Goal: Information Seeking & Learning: Find specific fact

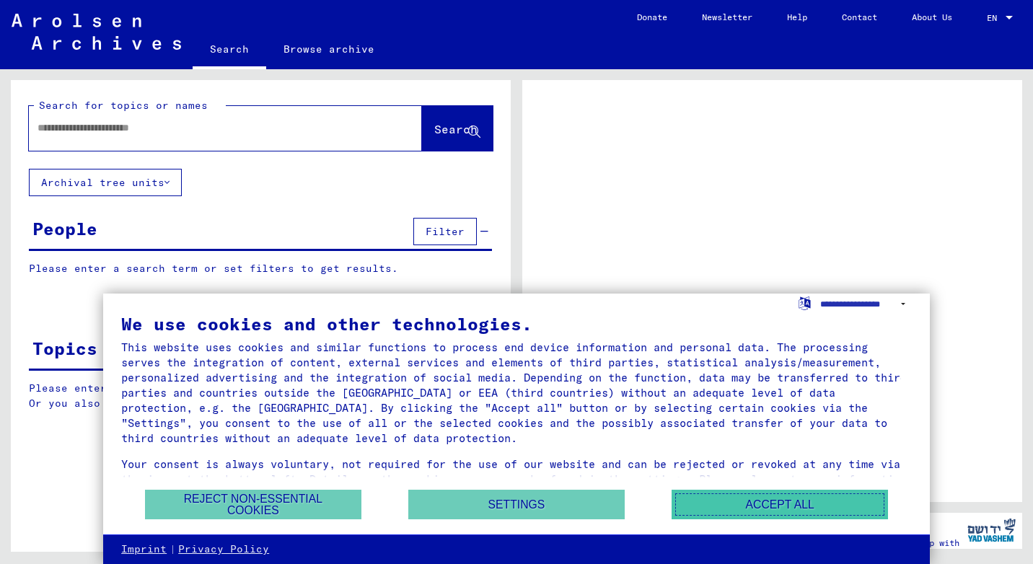
click at [698, 506] on button "Accept all" at bounding box center [780, 505] width 216 height 30
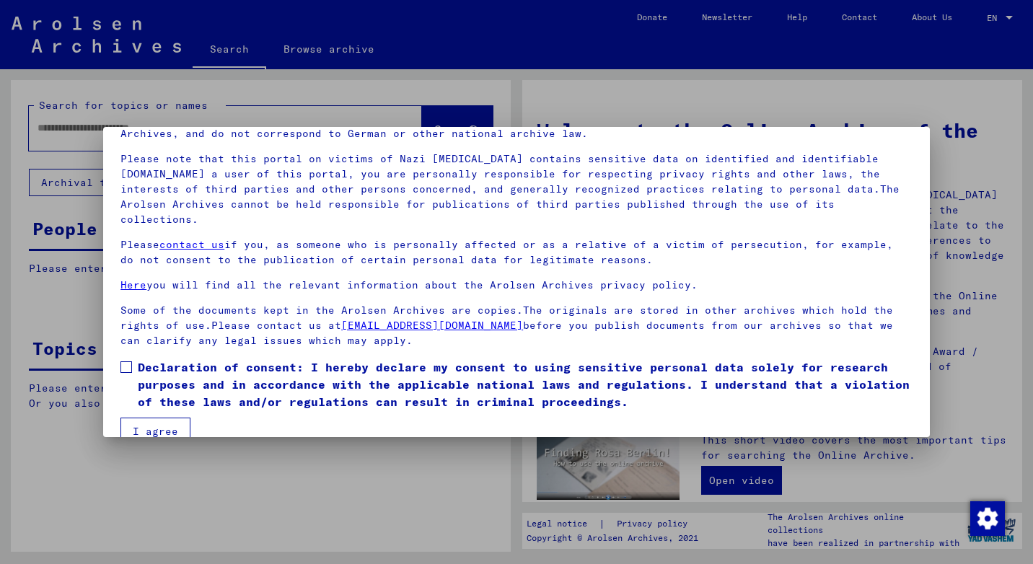
scroll to position [91, 0]
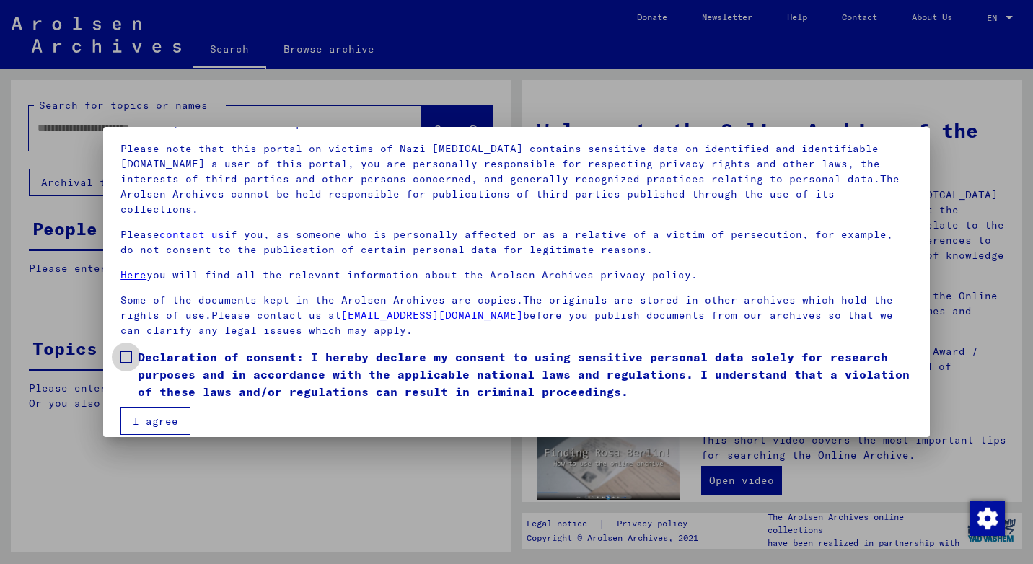
click at [130, 351] on span at bounding box center [127, 357] width 12 height 12
click at [144, 408] on button "I agree" at bounding box center [156, 421] width 70 height 27
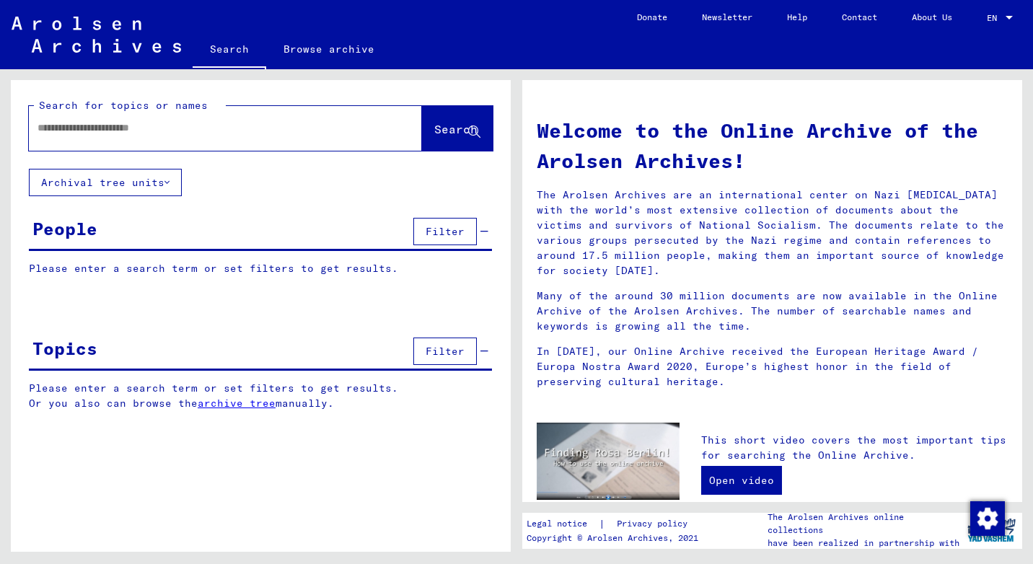
click at [188, 135] on input "text" at bounding box center [208, 128] width 341 height 15
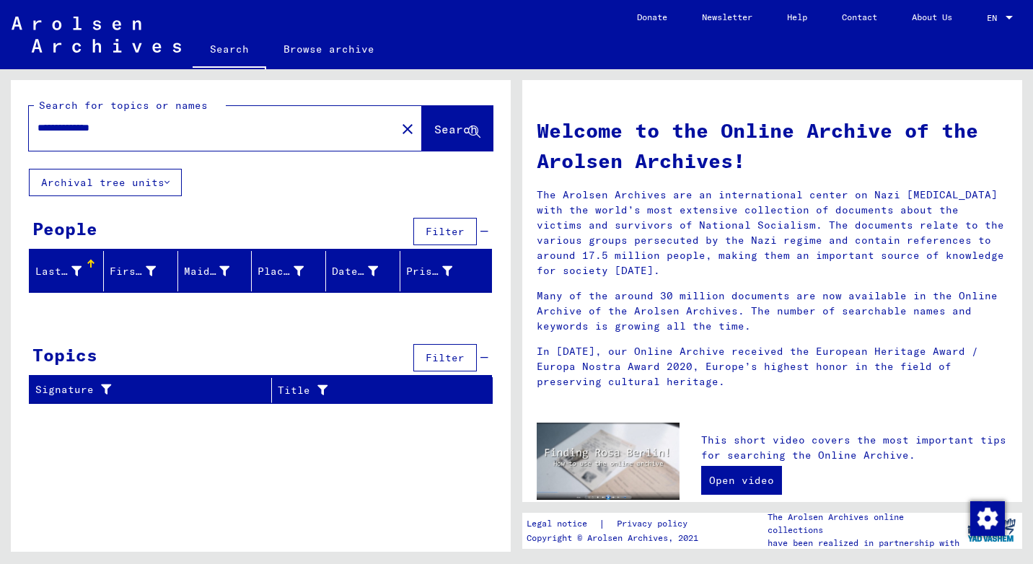
click at [79, 127] on input "**********" at bounding box center [208, 128] width 341 height 15
click at [99, 128] on input "**********" at bounding box center [208, 128] width 341 height 15
drag, startPoint x: 71, startPoint y: 128, endPoint x: 24, endPoint y: 135, distance: 47.4
click at [24, 135] on div "**********" at bounding box center [261, 124] width 500 height 89
click at [67, 128] on input "*********" at bounding box center [208, 128] width 341 height 15
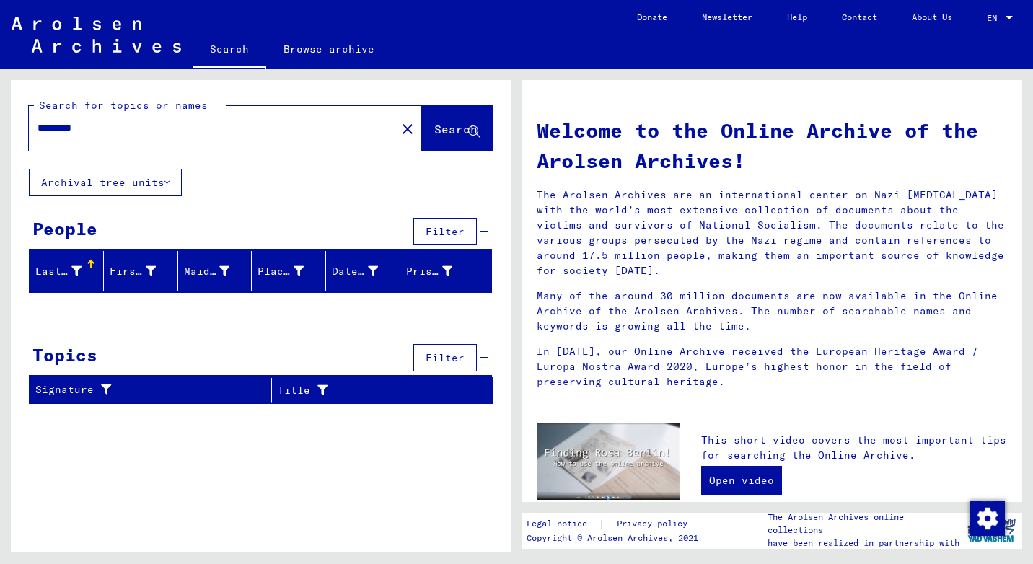
click at [41, 130] on input "*********" at bounding box center [208, 128] width 341 height 15
type input "*********"
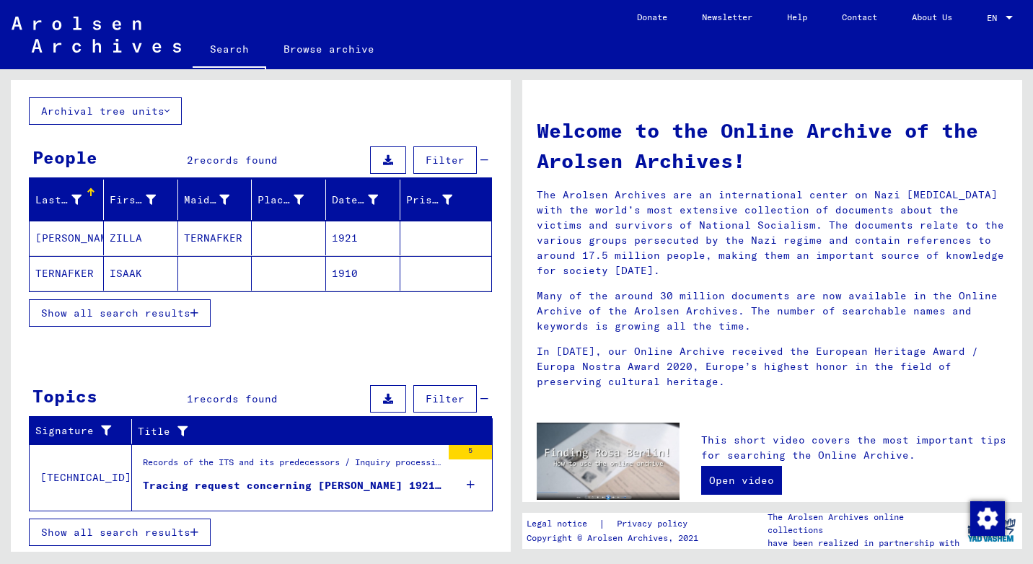
scroll to position [72, 0]
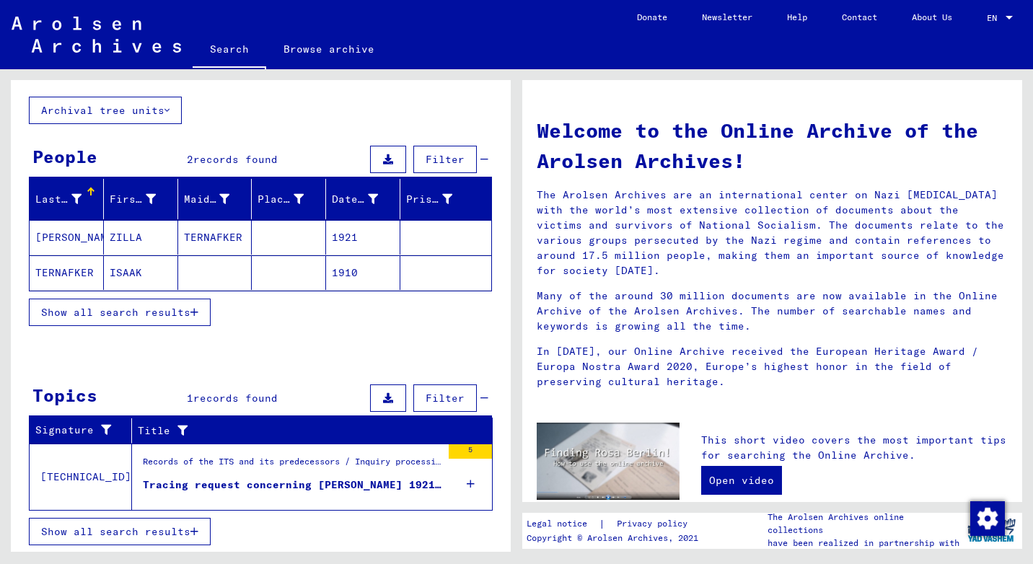
click at [71, 235] on mat-cell "[PERSON_NAME]" at bounding box center [67, 237] width 74 height 35
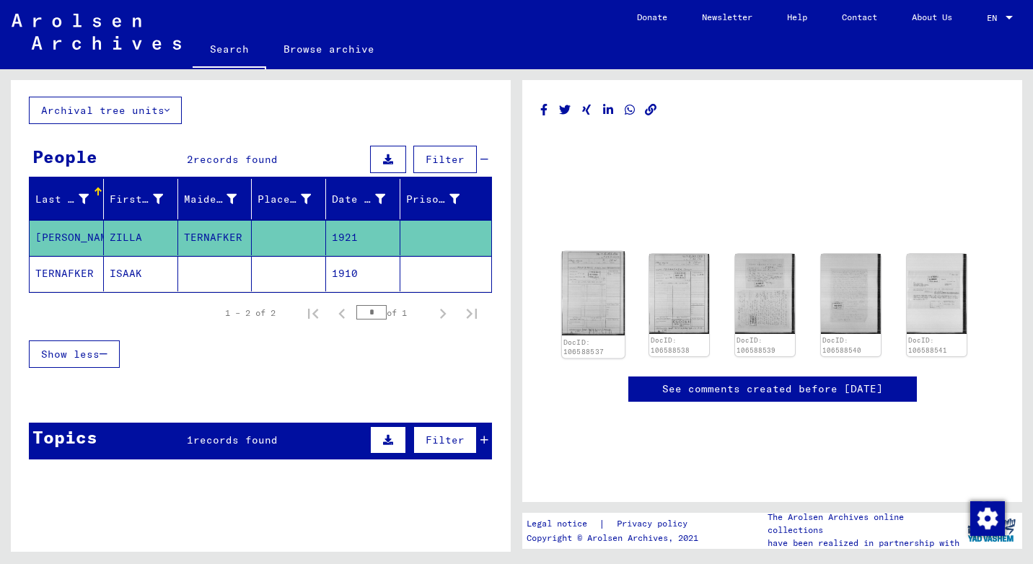
click at [618, 320] on img at bounding box center [593, 294] width 63 height 84
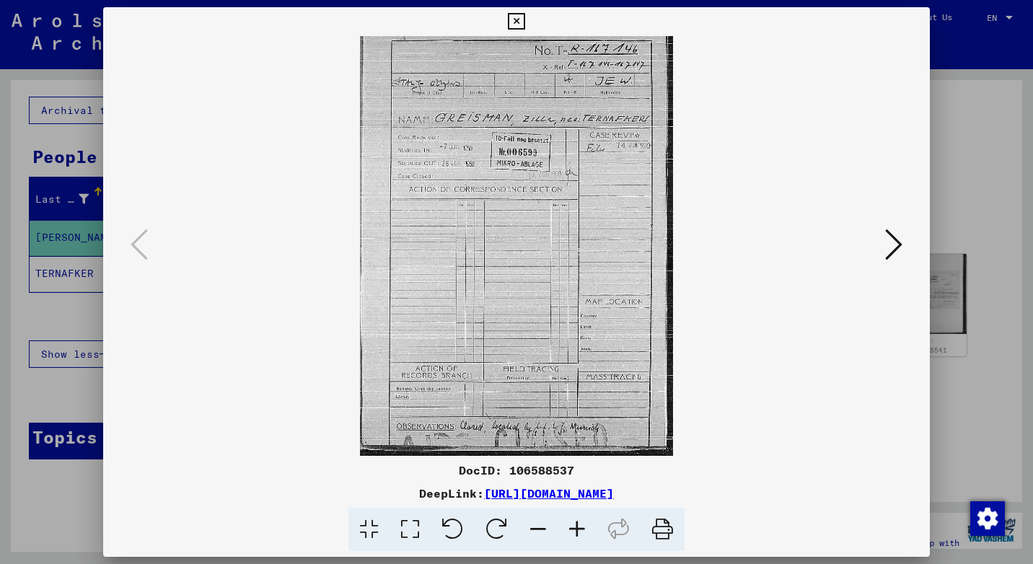
click at [586, 521] on icon at bounding box center [577, 530] width 39 height 44
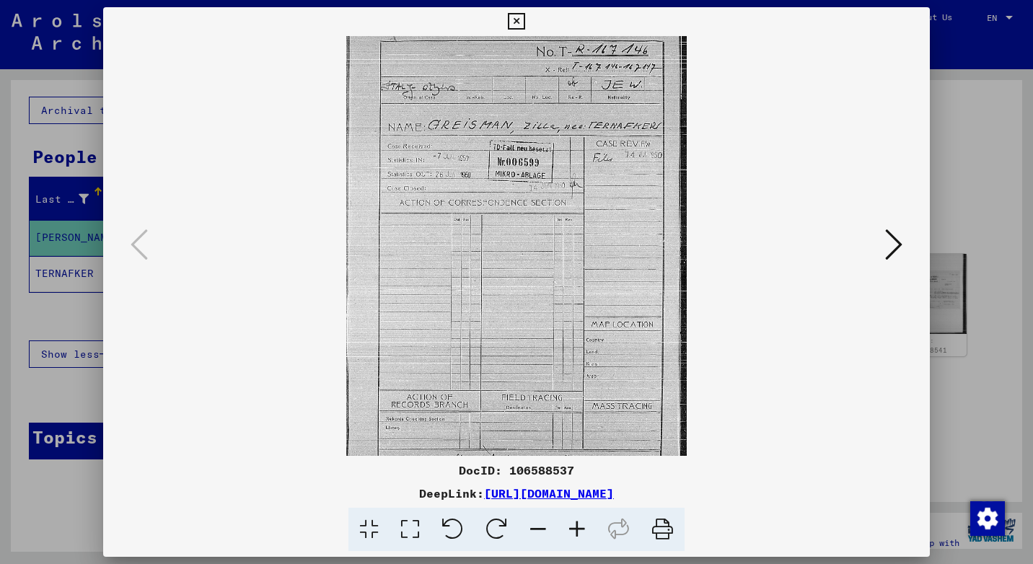
click at [586, 521] on icon at bounding box center [577, 530] width 39 height 44
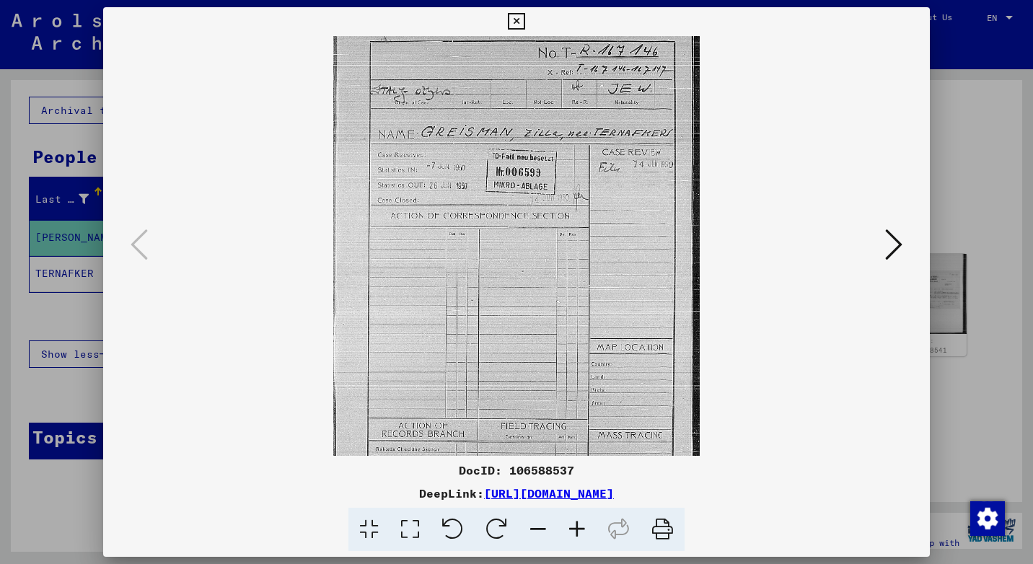
click at [586, 521] on icon at bounding box center [577, 530] width 39 height 44
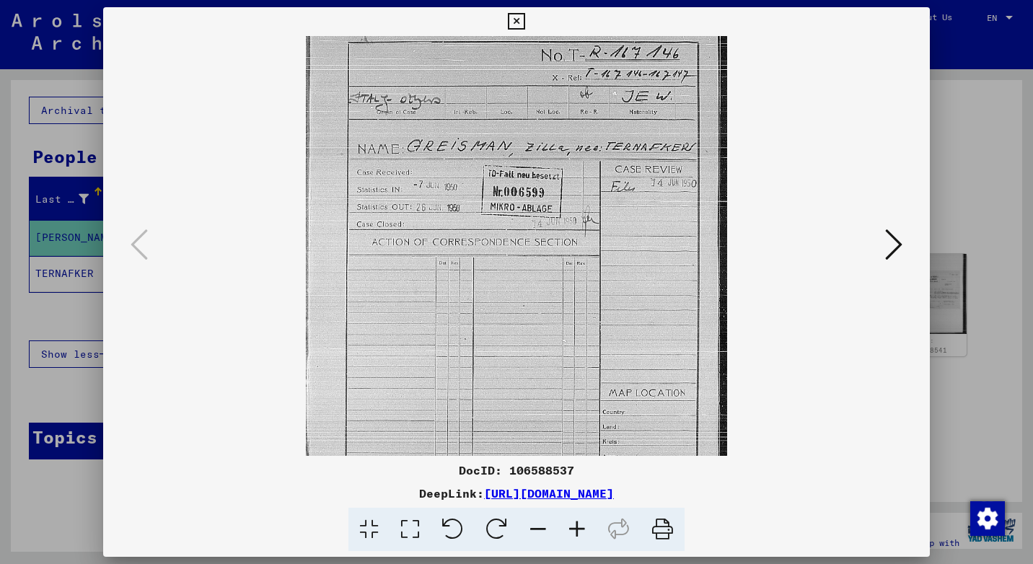
click at [586, 521] on icon at bounding box center [577, 530] width 39 height 44
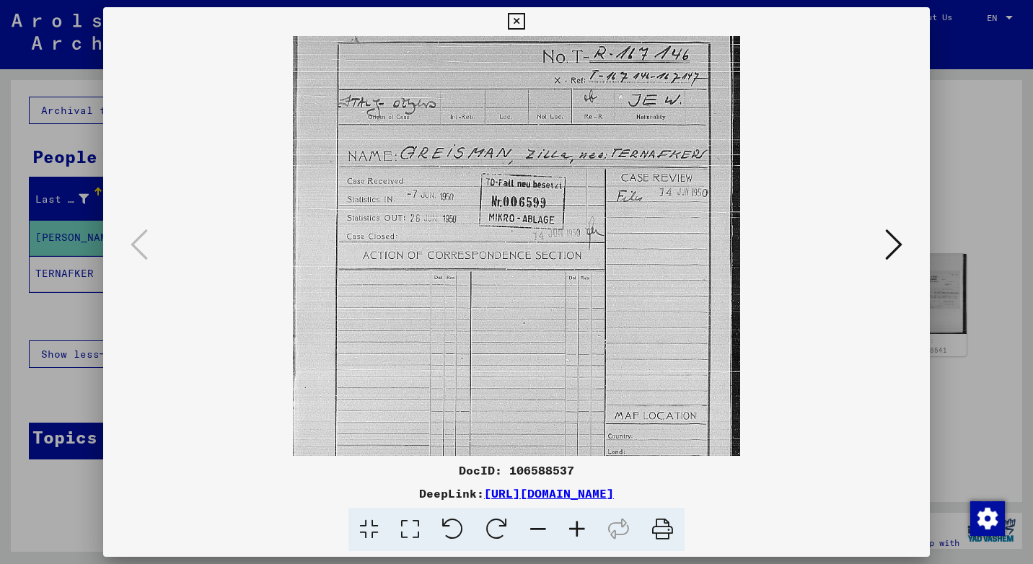
click at [586, 521] on icon at bounding box center [577, 530] width 39 height 44
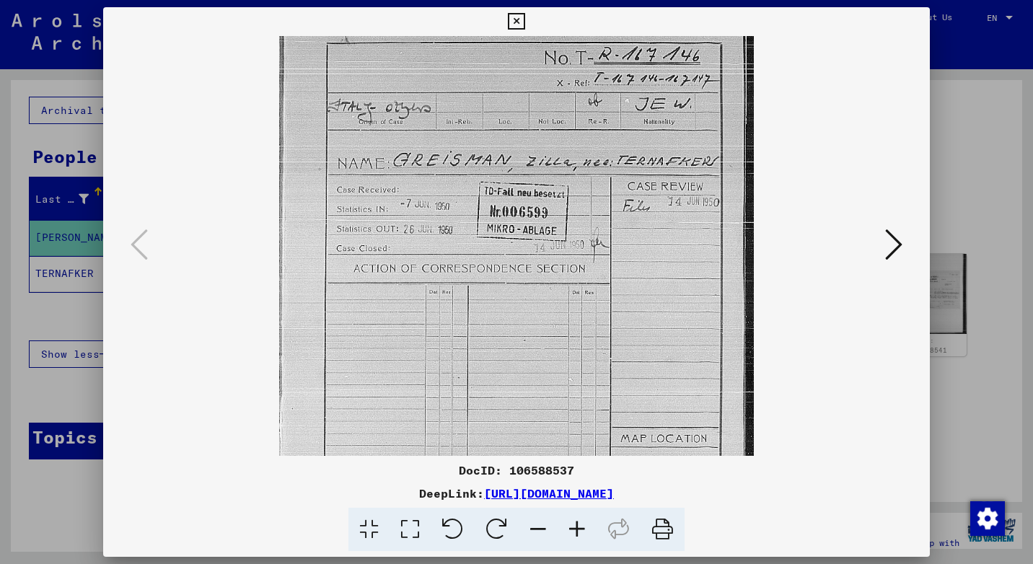
click at [586, 521] on icon at bounding box center [577, 530] width 39 height 44
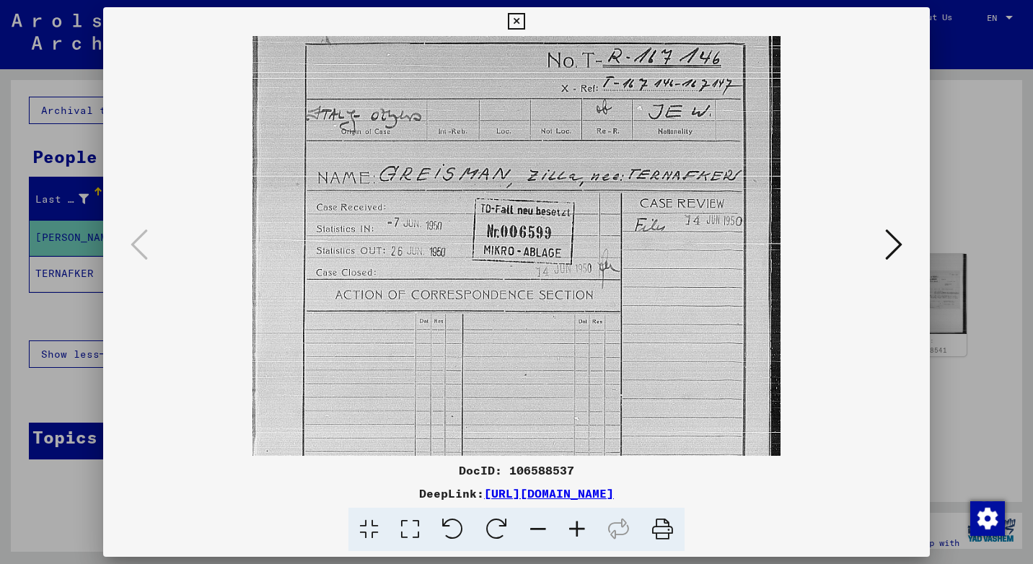
click at [586, 521] on icon at bounding box center [577, 530] width 39 height 44
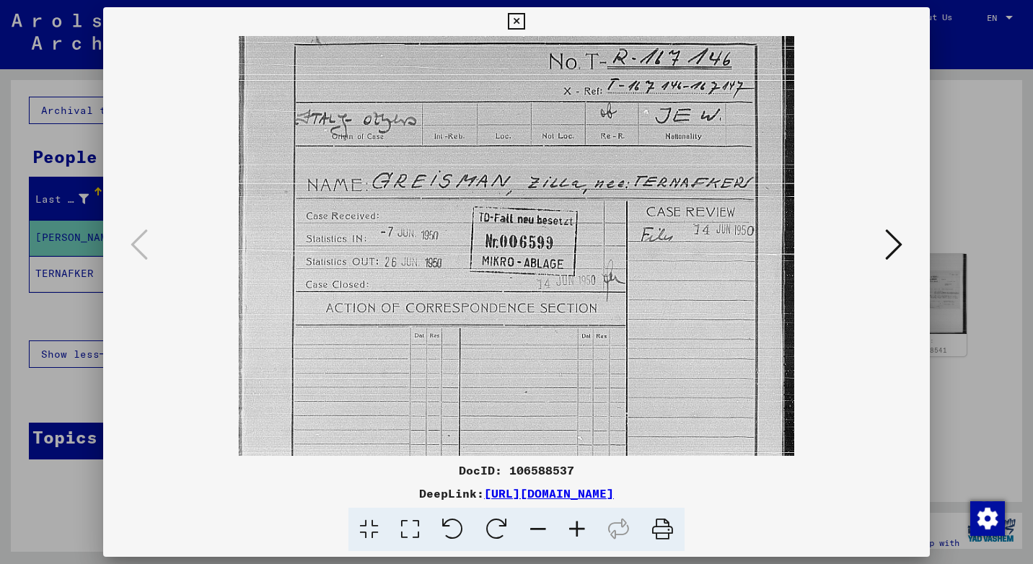
click at [586, 521] on icon at bounding box center [577, 530] width 39 height 44
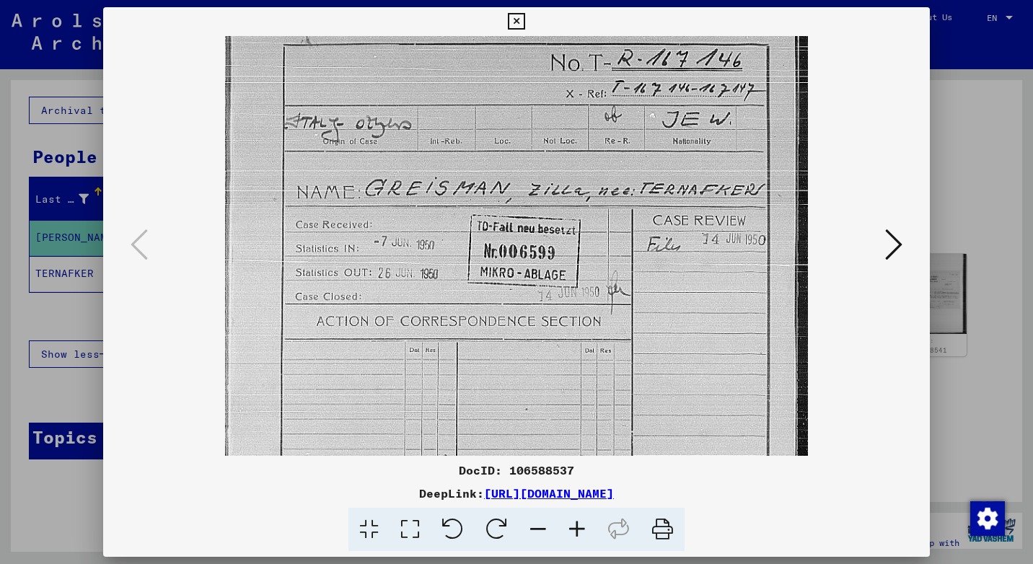
click at [586, 521] on icon at bounding box center [577, 530] width 39 height 44
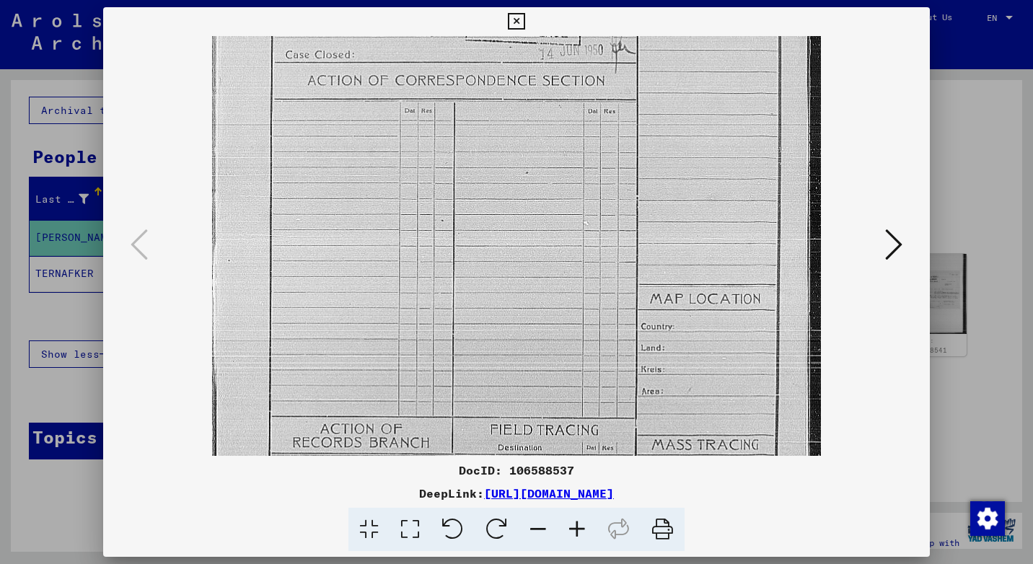
drag, startPoint x: 459, startPoint y: 412, endPoint x: 491, endPoint y: 156, distance: 258.1
click at [491, 156] on img at bounding box center [517, 190] width 610 height 817
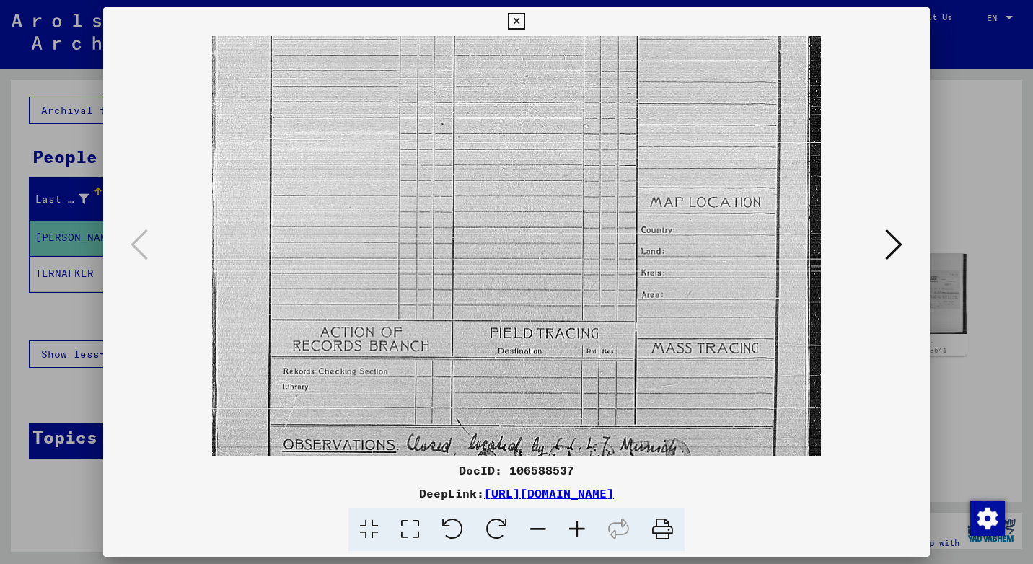
drag, startPoint x: 464, startPoint y: 288, endPoint x: 471, endPoint y: 183, distance: 105.6
click at [471, 183] on img at bounding box center [517, 93] width 610 height 817
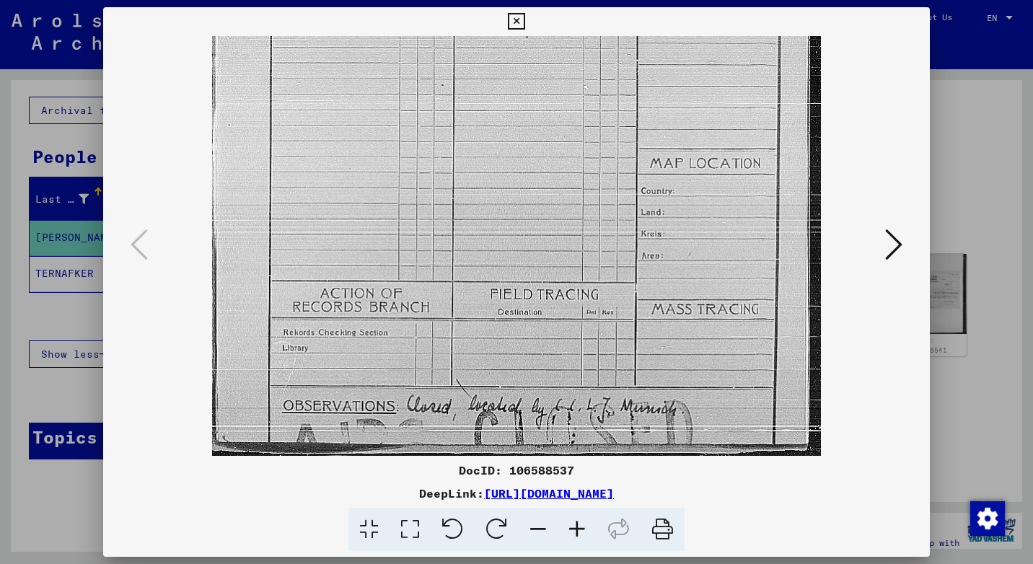
scroll to position [397, 0]
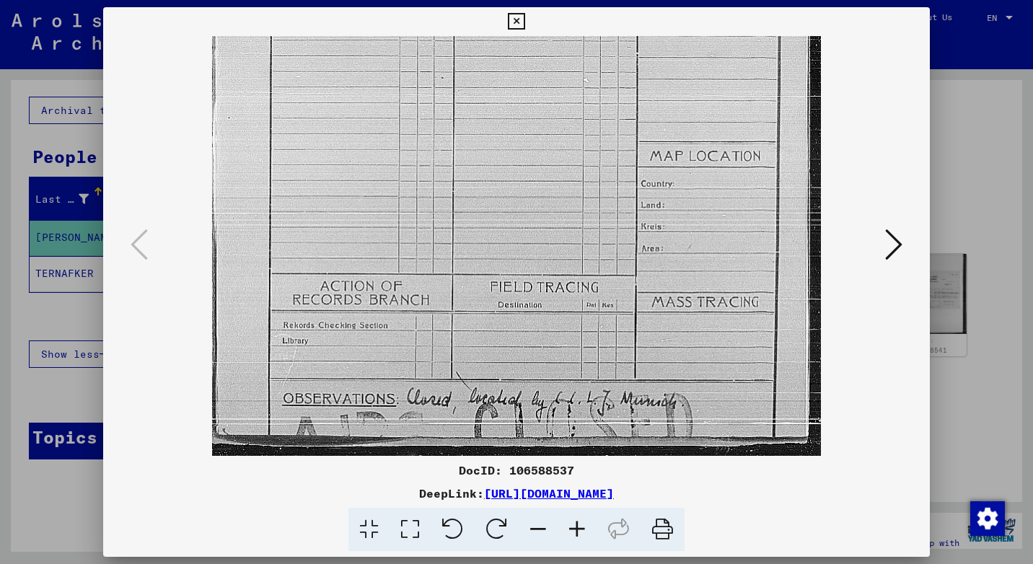
drag, startPoint x: 481, startPoint y: 305, endPoint x: 473, endPoint y: 235, distance: 69.8
click at [473, 235] on img at bounding box center [517, 47] width 610 height 817
click at [885, 245] on icon at bounding box center [893, 244] width 17 height 35
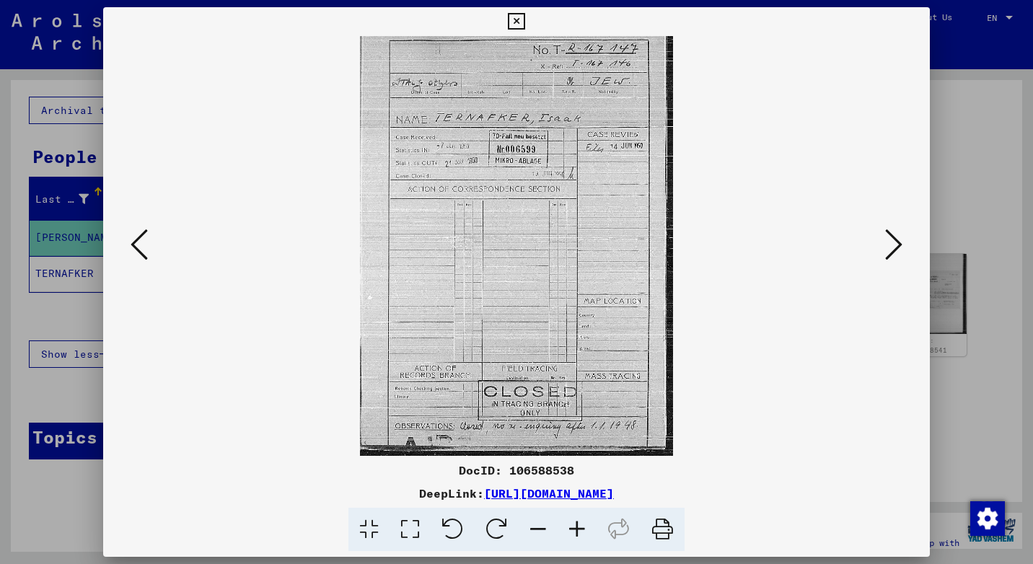
scroll to position [0, 0]
click at [584, 531] on icon at bounding box center [577, 530] width 39 height 44
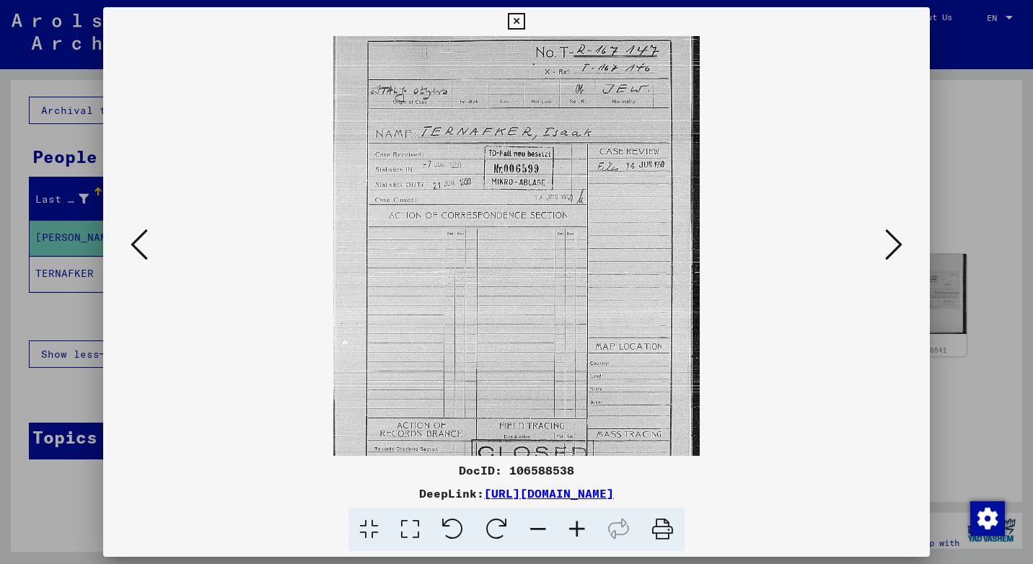
click at [584, 531] on icon at bounding box center [577, 530] width 39 height 44
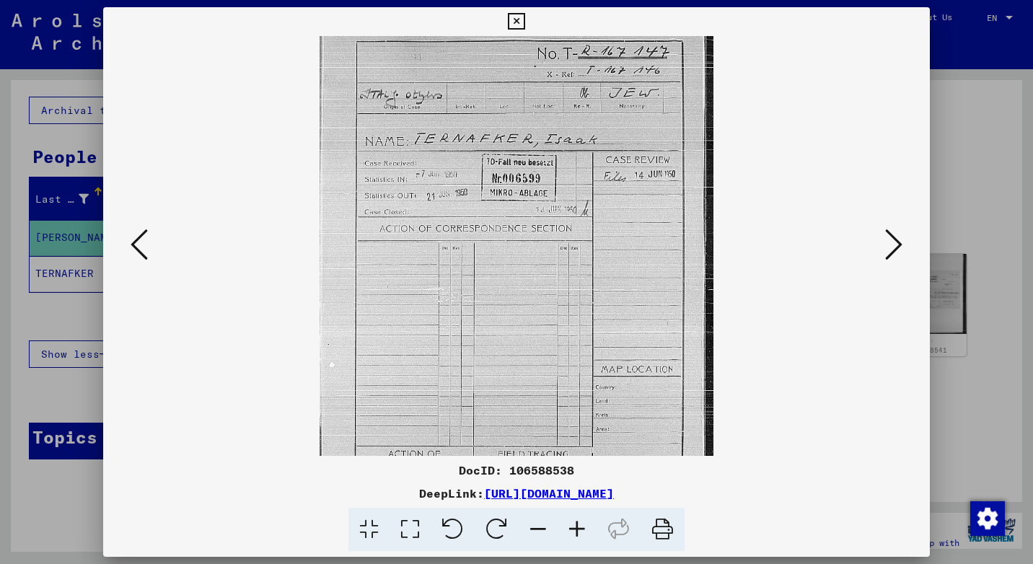
click at [584, 531] on icon at bounding box center [577, 530] width 39 height 44
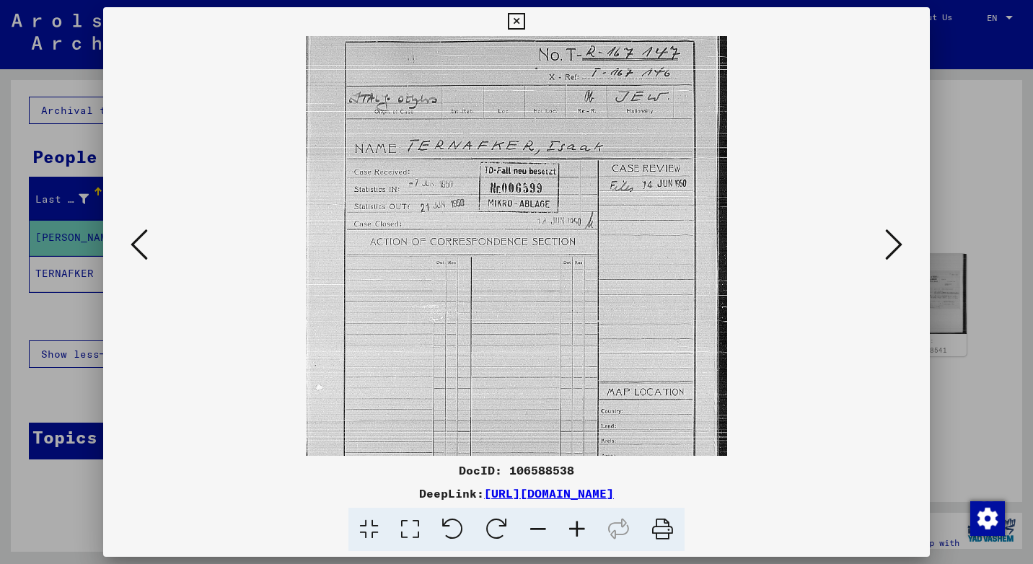
click at [584, 531] on icon at bounding box center [577, 530] width 39 height 44
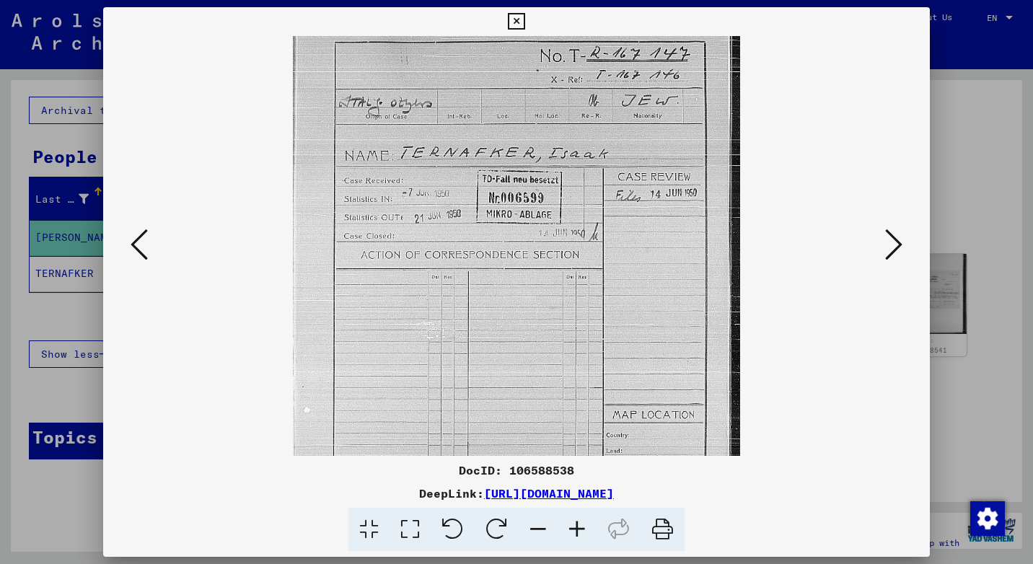
click at [584, 531] on icon at bounding box center [577, 530] width 39 height 44
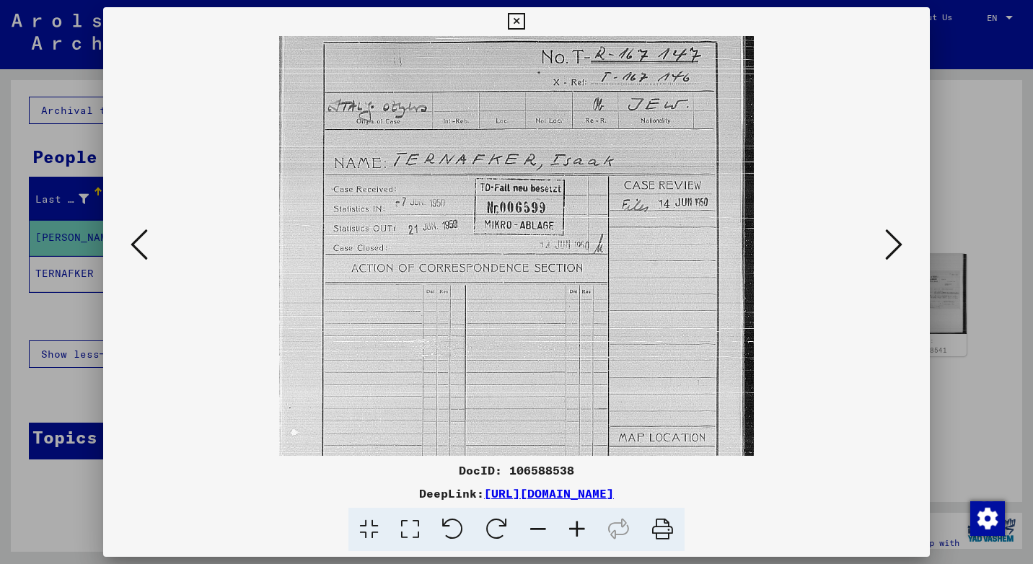
click at [584, 531] on icon at bounding box center [577, 530] width 39 height 44
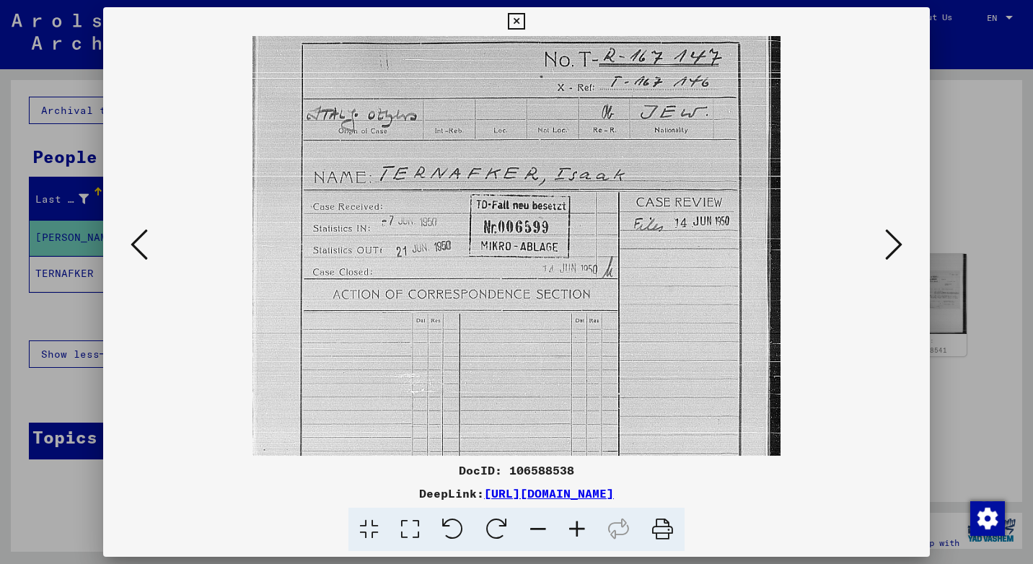
click at [584, 531] on icon at bounding box center [577, 530] width 39 height 44
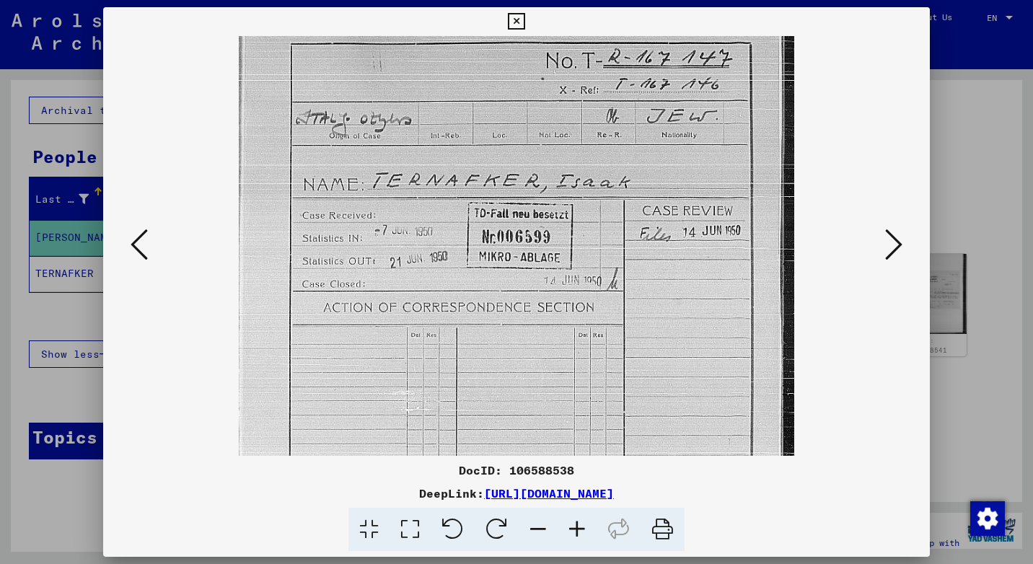
click at [584, 531] on icon at bounding box center [577, 530] width 39 height 44
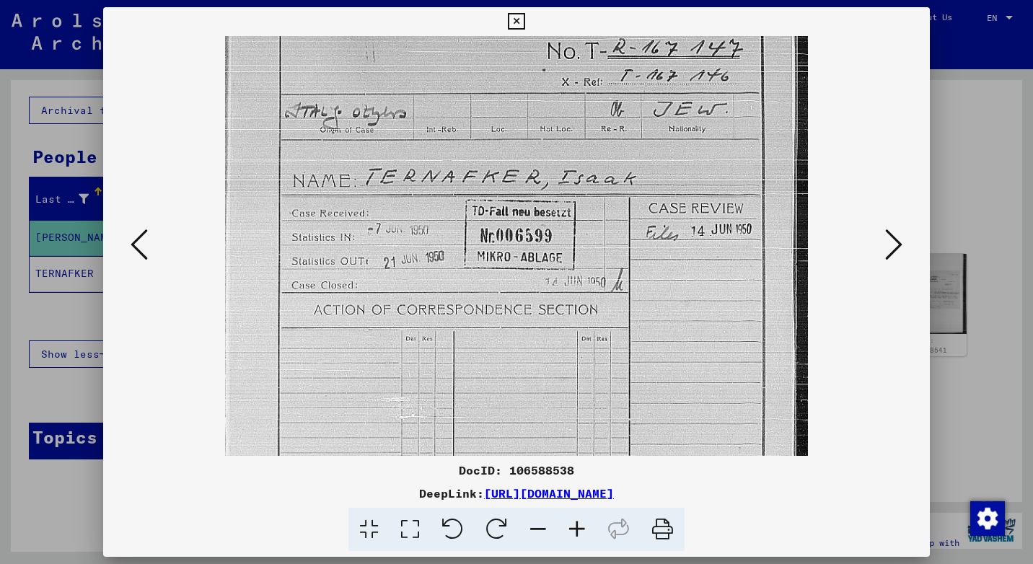
scroll to position [15, 0]
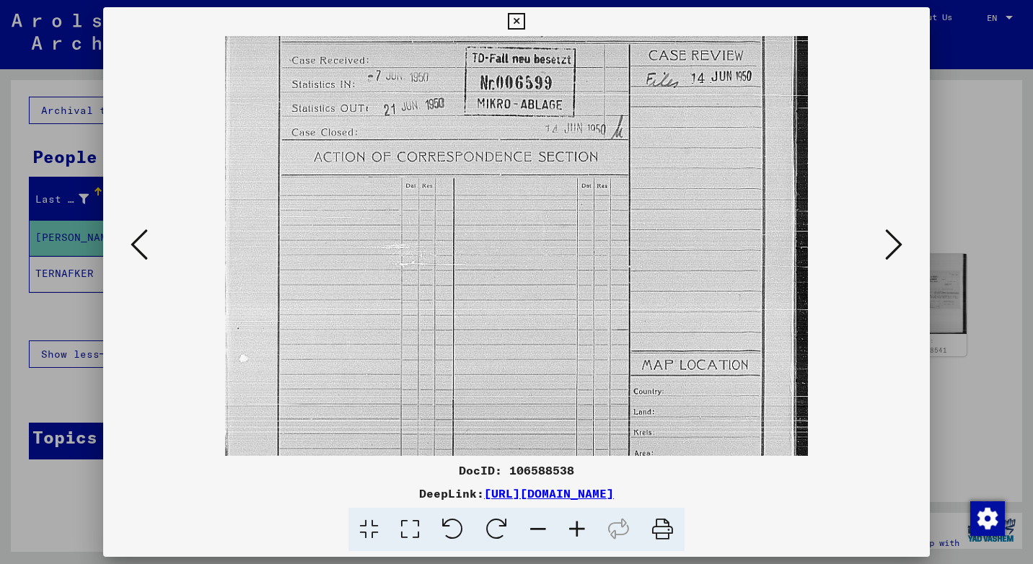
drag, startPoint x: 553, startPoint y: 419, endPoint x: 573, endPoint y: 255, distance: 165.0
click at [573, 255] on img at bounding box center [516, 262] width 582 height 781
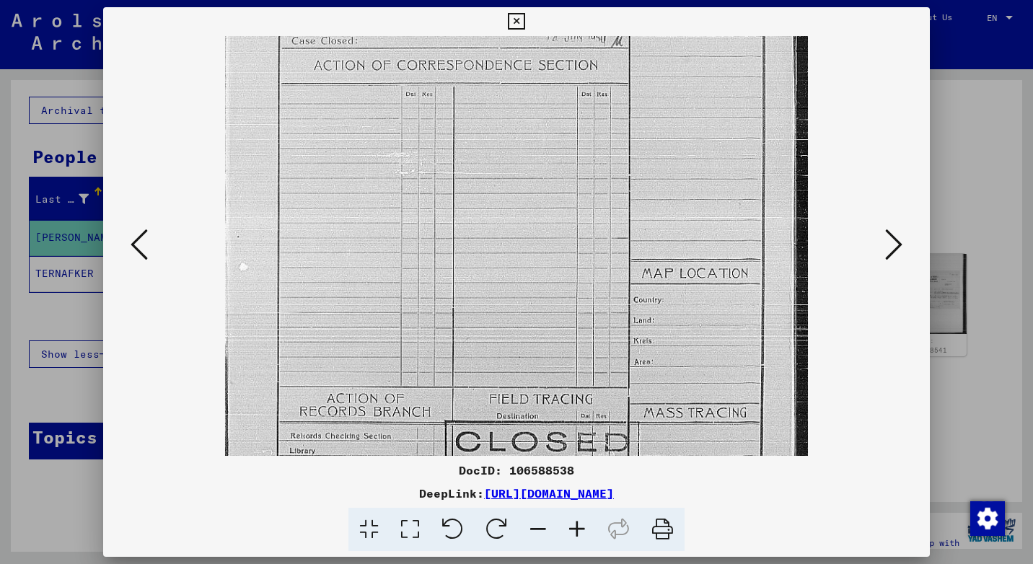
drag, startPoint x: 553, startPoint y: 354, endPoint x: 556, endPoint y: 262, distance: 91.7
click at [556, 262] on img at bounding box center [516, 171] width 582 height 781
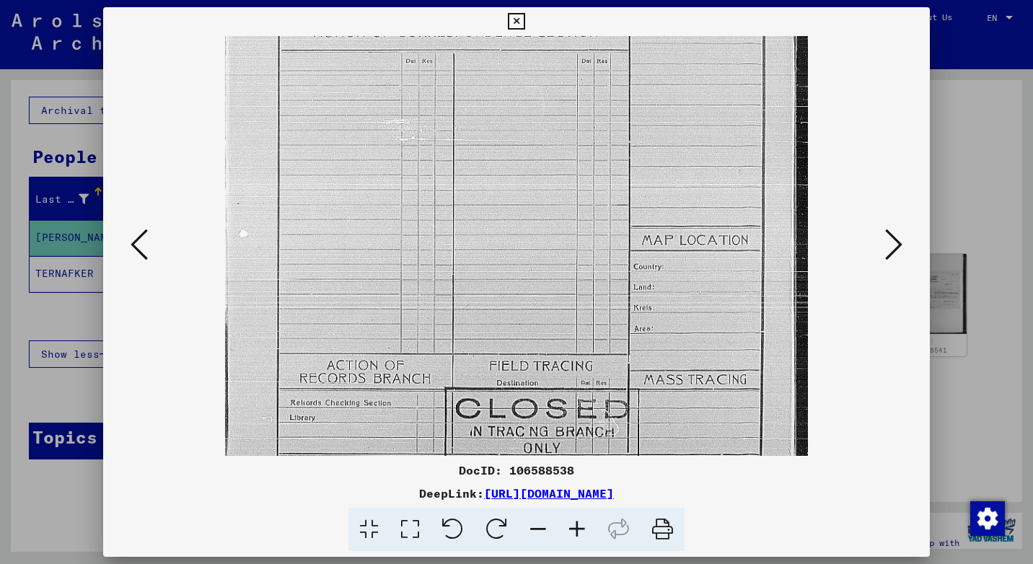
scroll to position [325, 0]
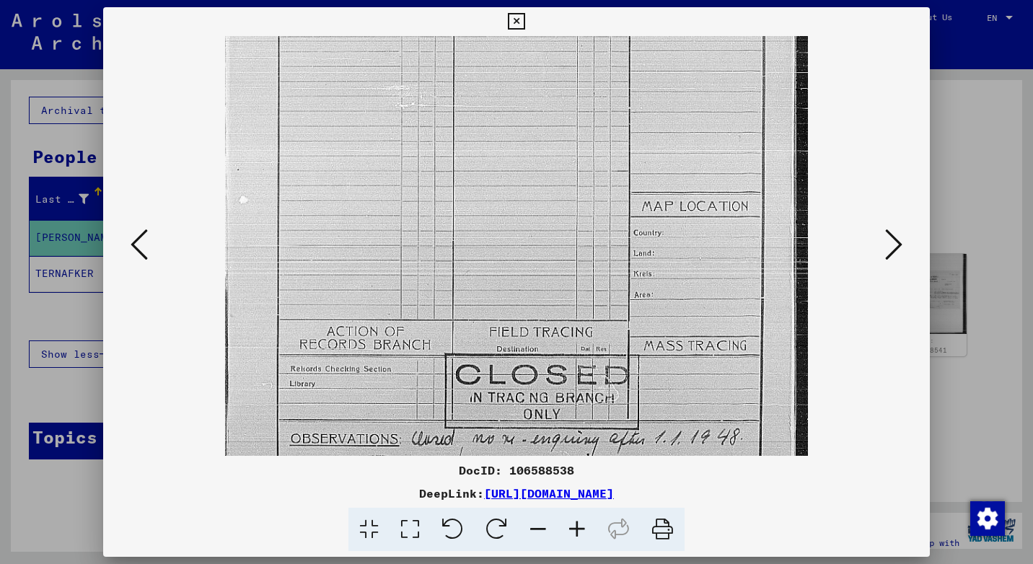
drag, startPoint x: 544, startPoint y: 351, endPoint x: 547, endPoint y: 282, distance: 69.3
click at [547, 282] on img at bounding box center [516, 104] width 582 height 781
click at [896, 250] on icon at bounding box center [893, 244] width 17 height 35
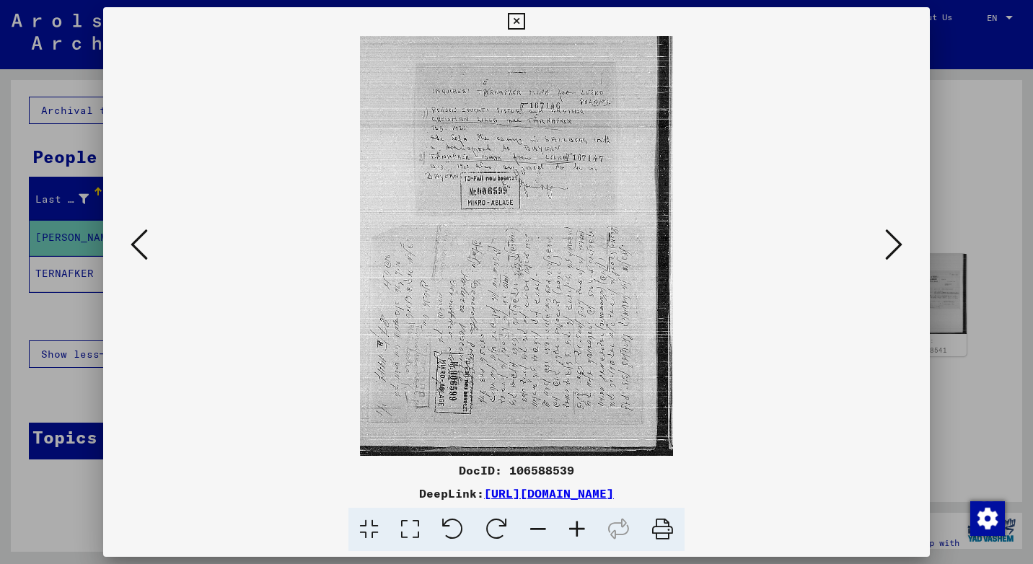
scroll to position [0, 0]
click at [582, 528] on icon at bounding box center [577, 530] width 39 height 44
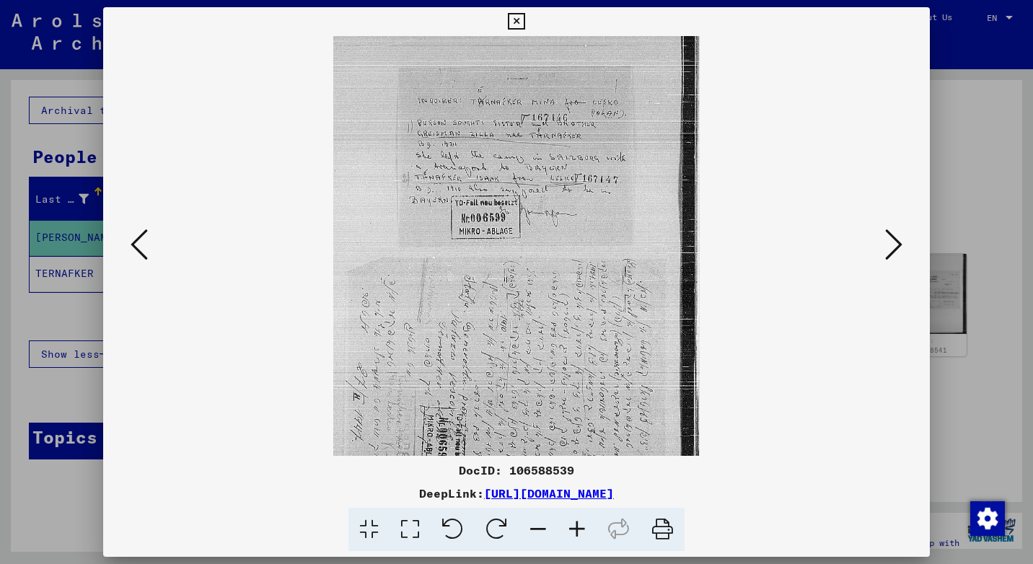
click at [582, 528] on icon at bounding box center [577, 530] width 39 height 44
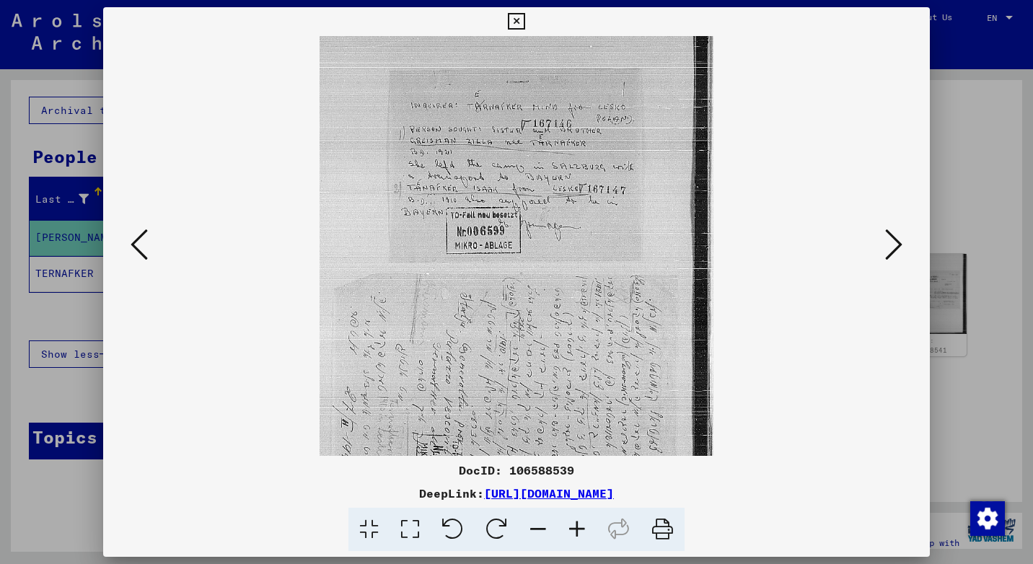
click at [582, 528] on icon at bounding box center [577, 530] width 39 height 44
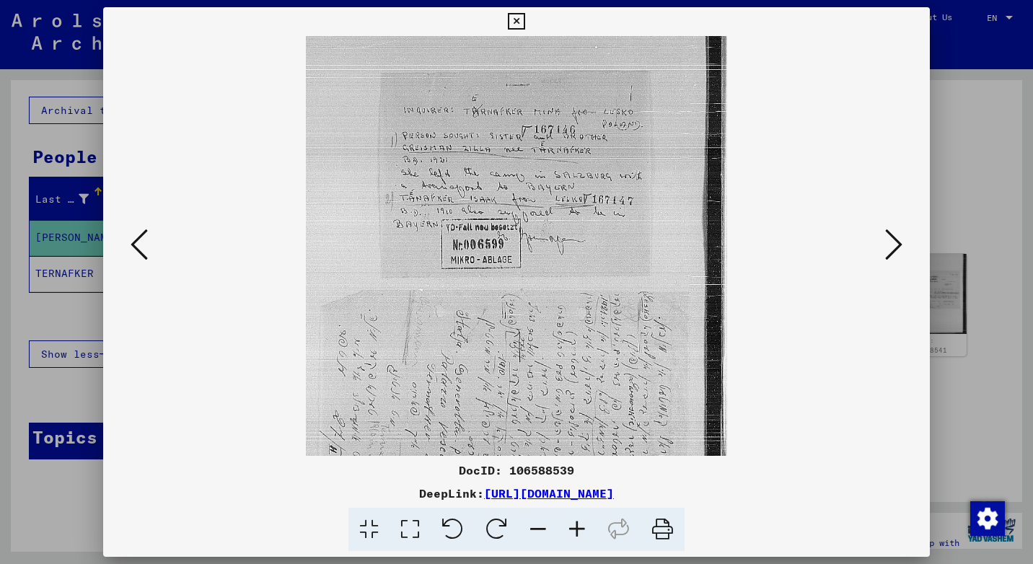
click at [582, 528] on icon at bounding box center [577, 530] width 39 height 44
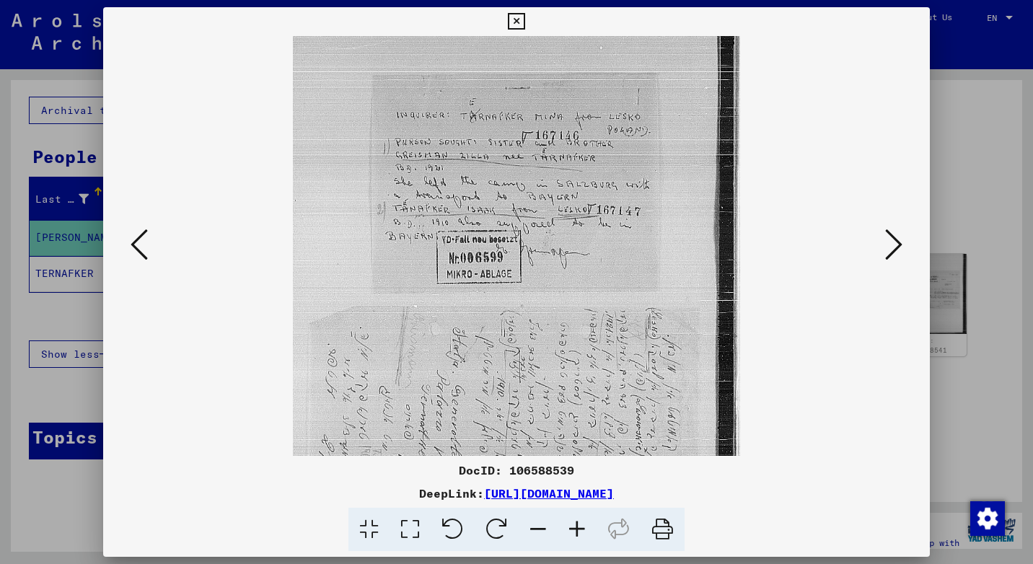
click at [582, 528] on icon at bounding box center [577, 530] width 39 height 44
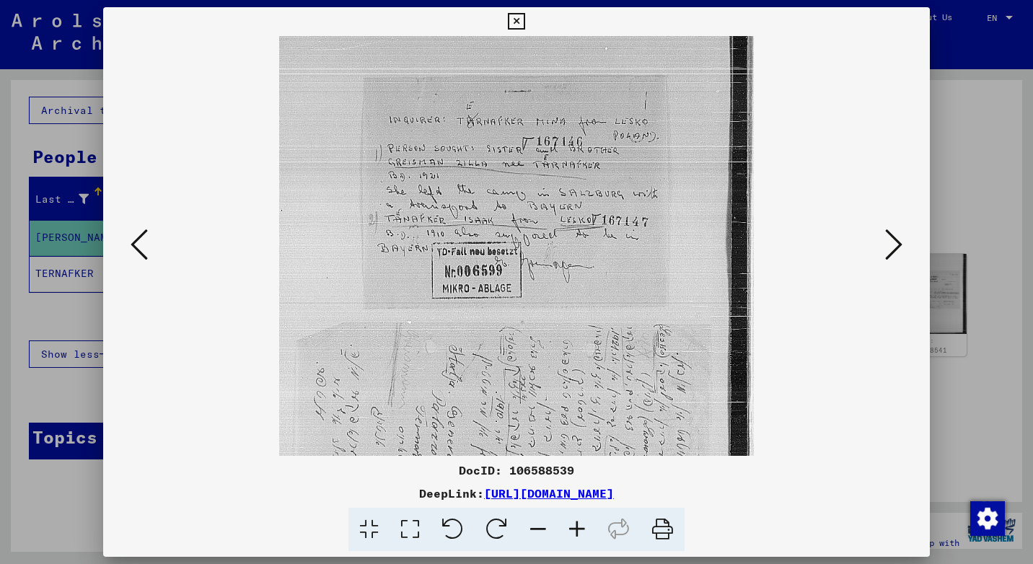
click at [582, 528] on icon at bounding box center [577, 530] width 39 height 44
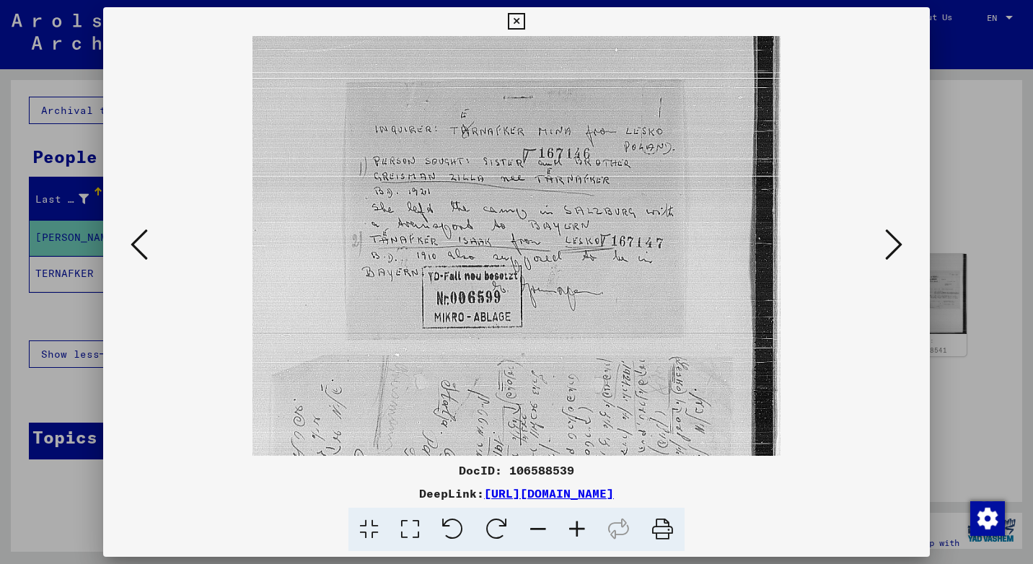
click at [582, 528] on icon at bounding box center [577, 530] width 39 height 44
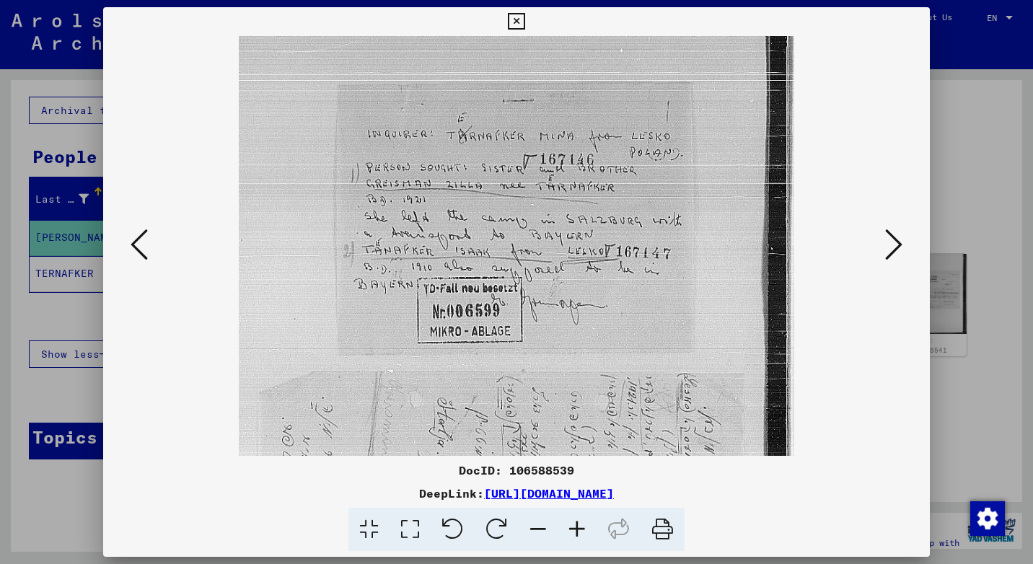
click at [582, 528] on icon at bounding box center [577, 530] width 39 height 44
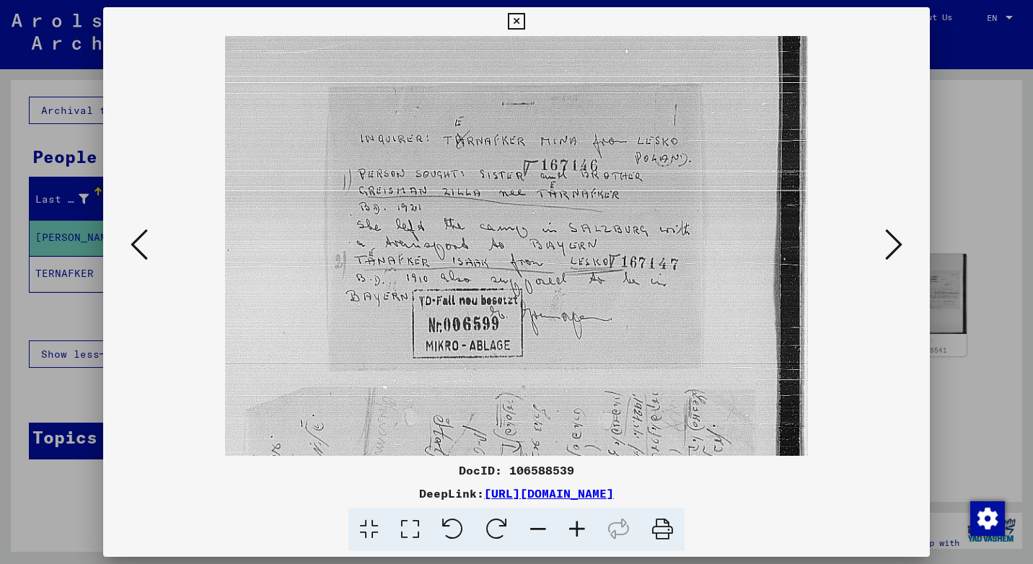
click at [582, 528] on icon at bounding box center [577, 530] width 39 height 44
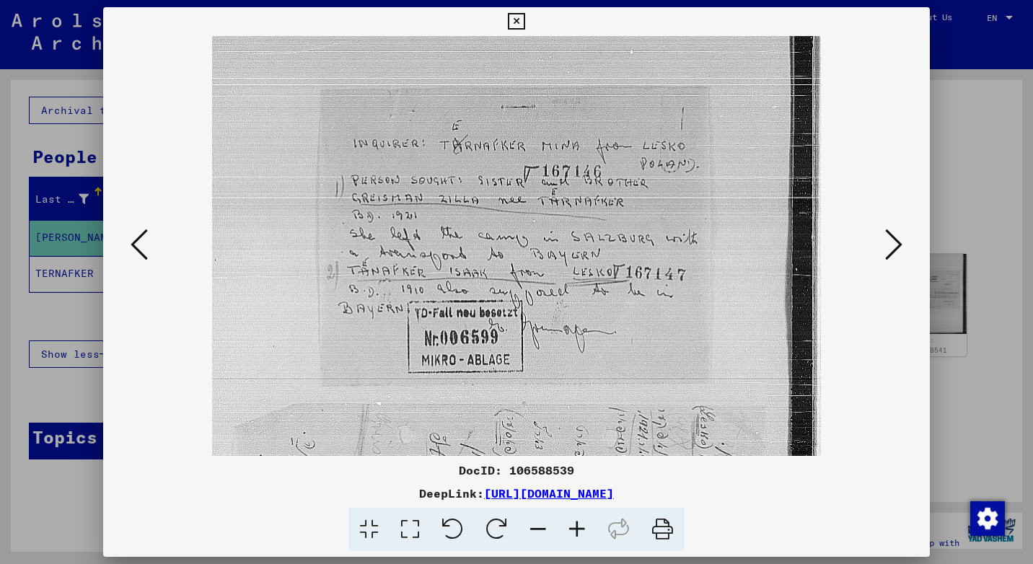
click at [582, 528] on icon at bounding box center [577, 530] width 39 height 44
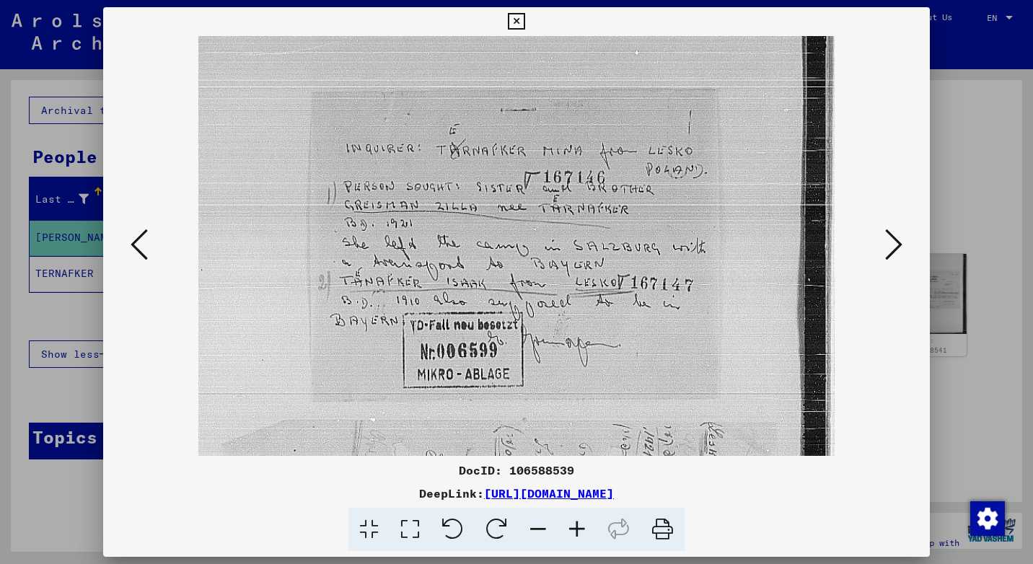
click at [582, 528] on icon at bounding box center [577, 530] width 39 height 44
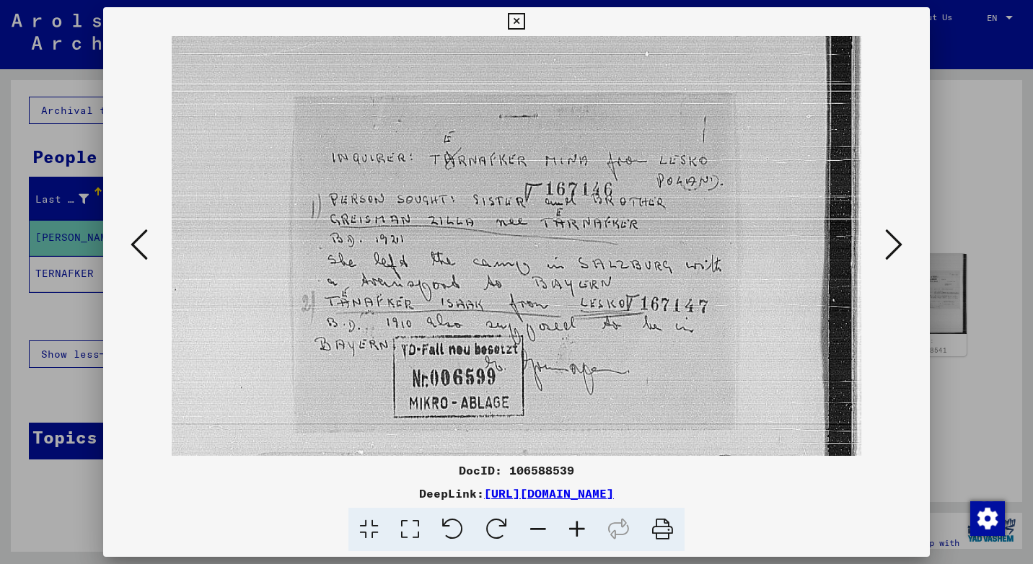
click at [582, 528] on icon at bounding box center [577, 530] width 39 height 44
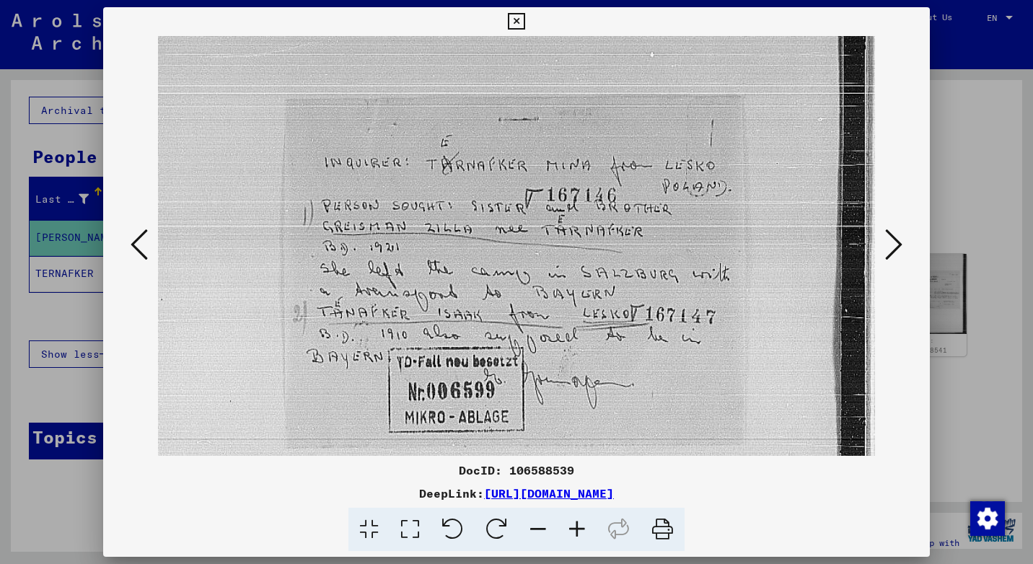
click at [582, 528] on icon at bounding box center [577, 530] width 39 height 44
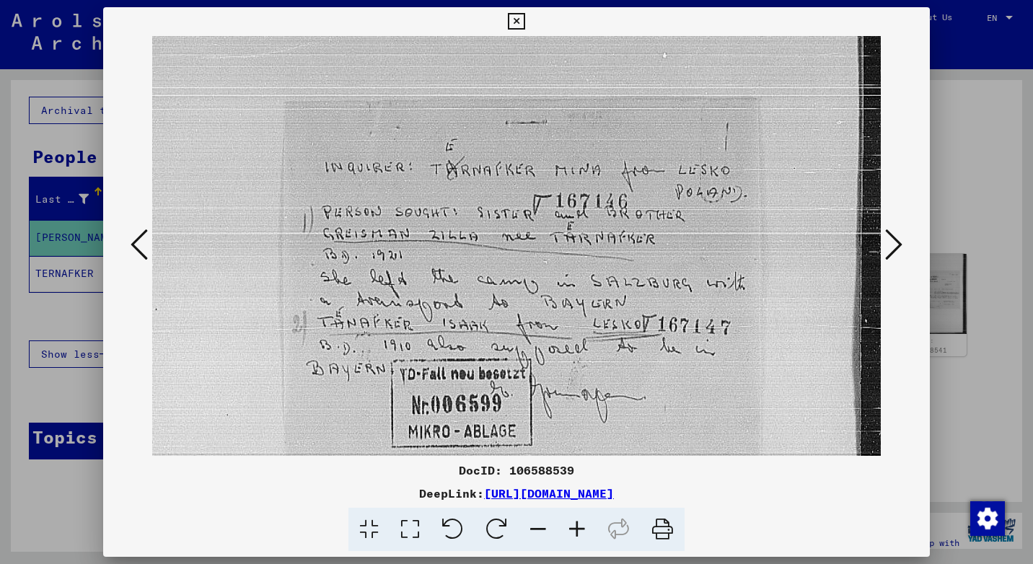
click at [582, 528] on icon at bounding box center [577, 530] width 39 height 44
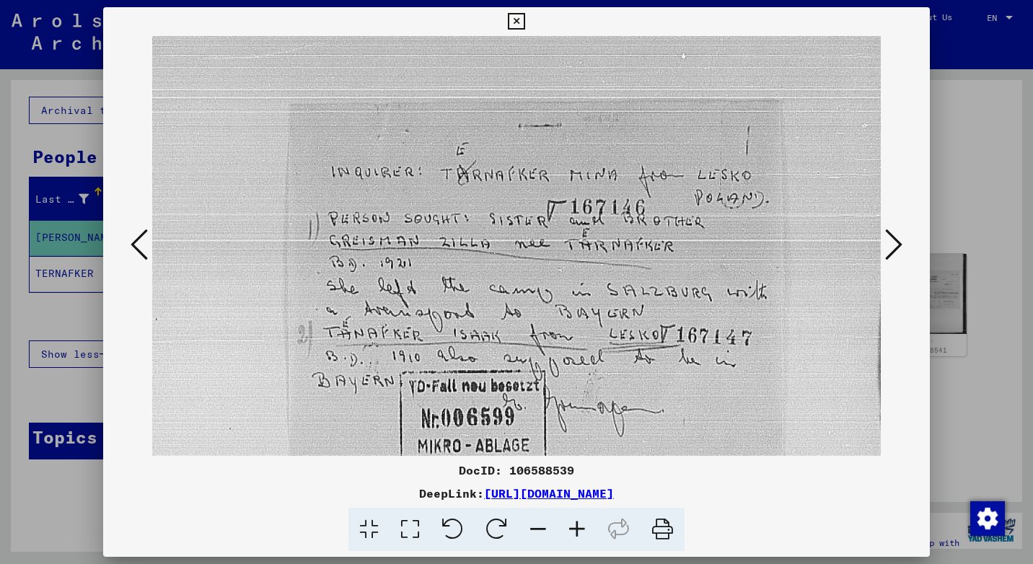
click at [582, 528] on icon at bounding box center [577, 530] width 39 height 44
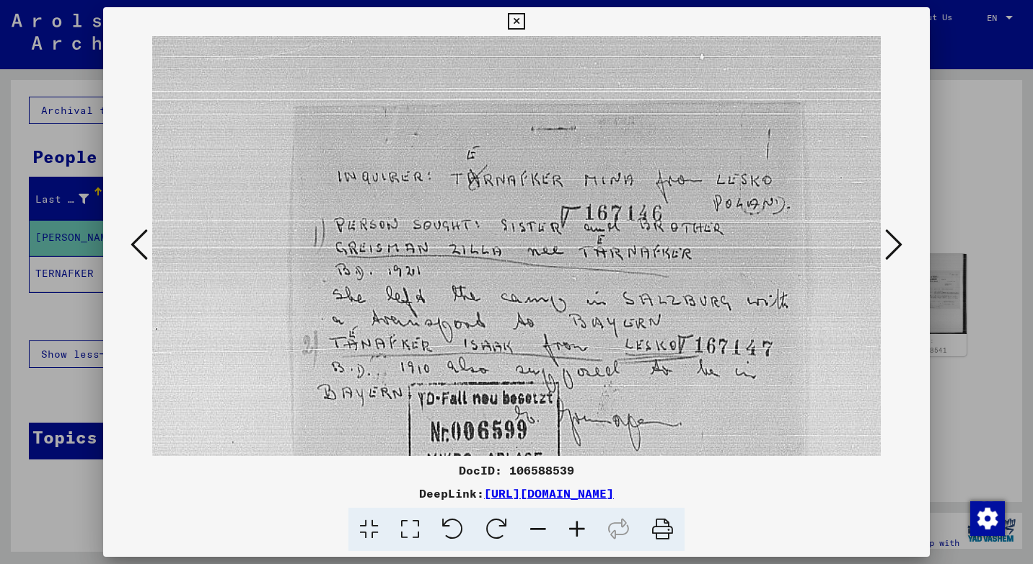
click at [583, 528] on icon at bounding box center [577, 530] width 39 height 44
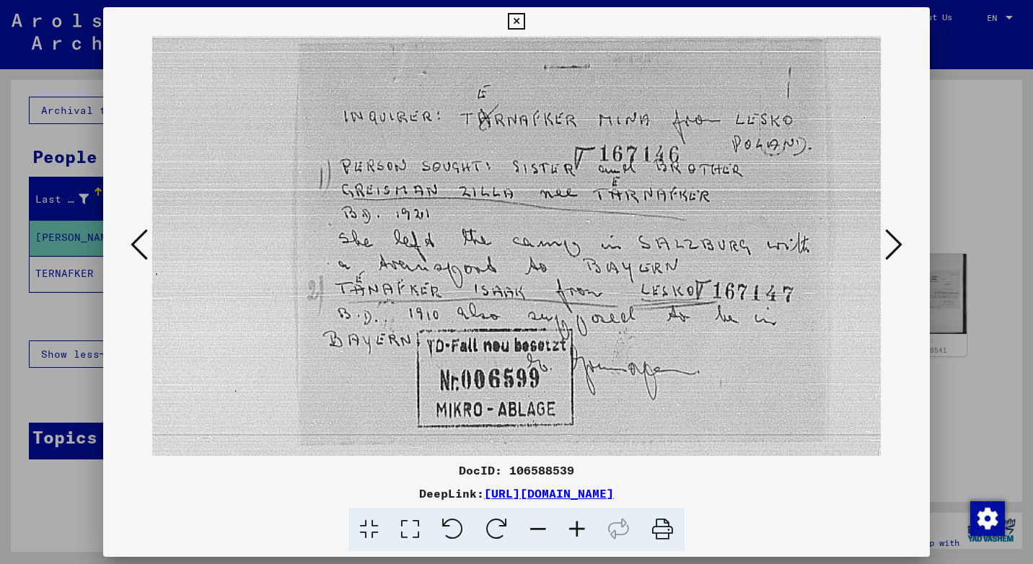
scroll to position [66, 0]
drag, startPoint x: 479, startPoint y: 380, endPoint x: 491, endPoint y: 314, distance: 66.7
click at [491, 314] on img at bounding box center [564, 523] width 825 height 1106
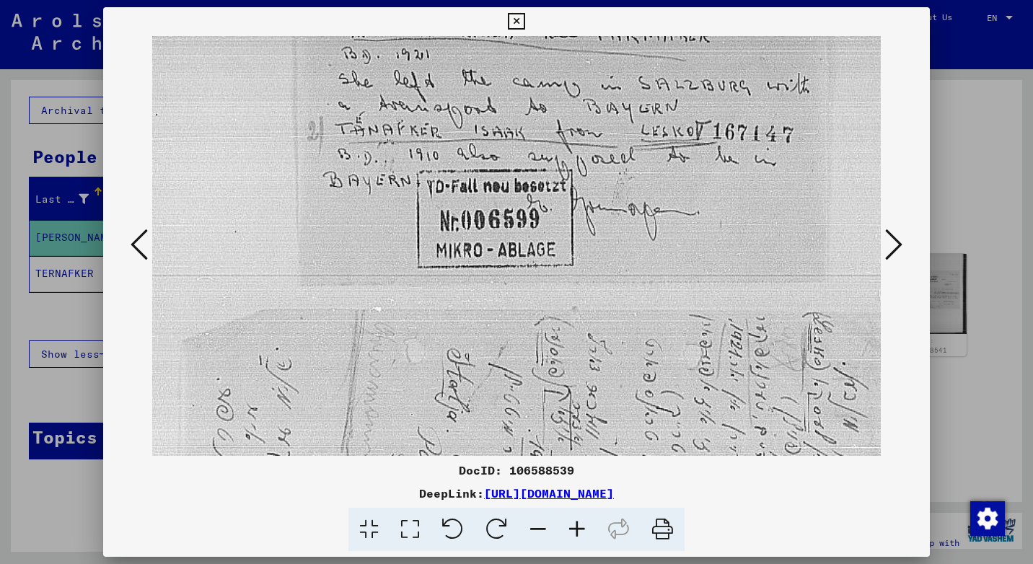
drag, startPoint x: 476, startPoint y: 334, endPoint x: 508, endPoint y: 175, distance: 161.9
click at [508, 175] on img at bounding box center [564, 365] width 825 height 1106
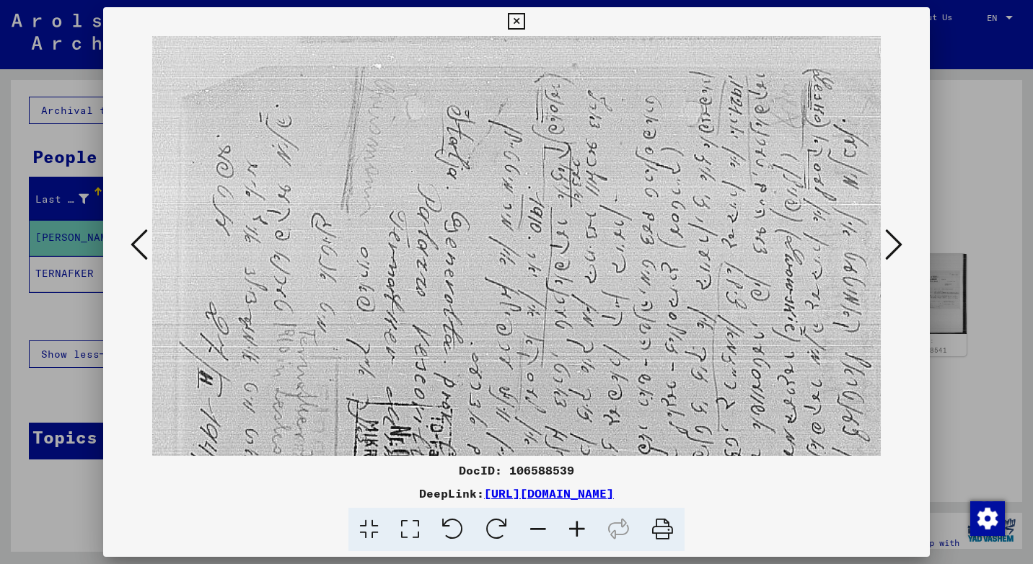
scroll to position [471, 0]
drag, startPoint x: 459, startPoint y: 289, endPoint x: 493, endPoint y: 43, distance: 249.1
click at [493, 43] on img at bounding box center [564, 118] width 825 height 1106
click at [500, 525] on icon at bounding box center [497, 530] width 44 height 44
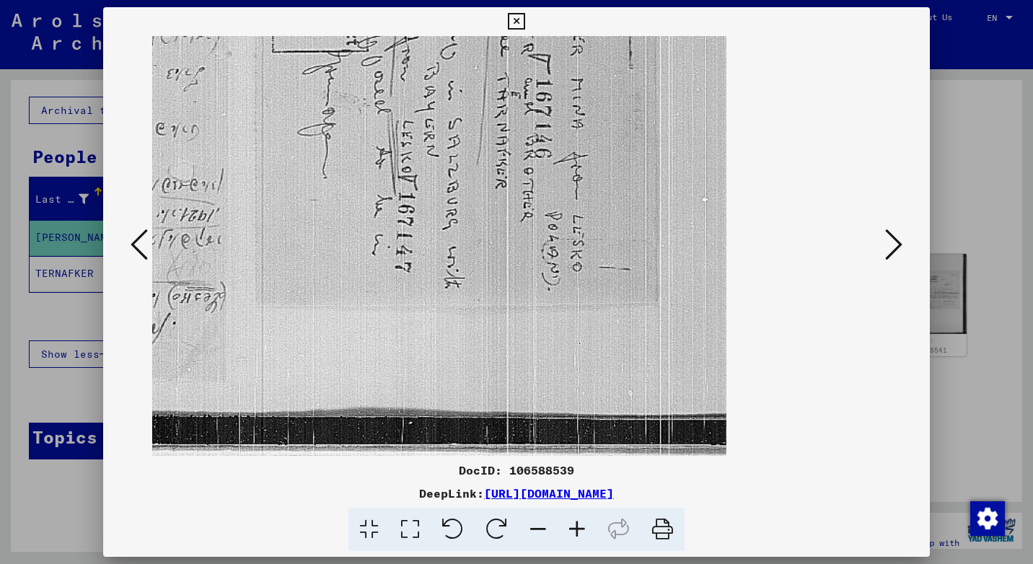
click at [500, 525] on icon at bounding box center [497, 530] width 44 height 44
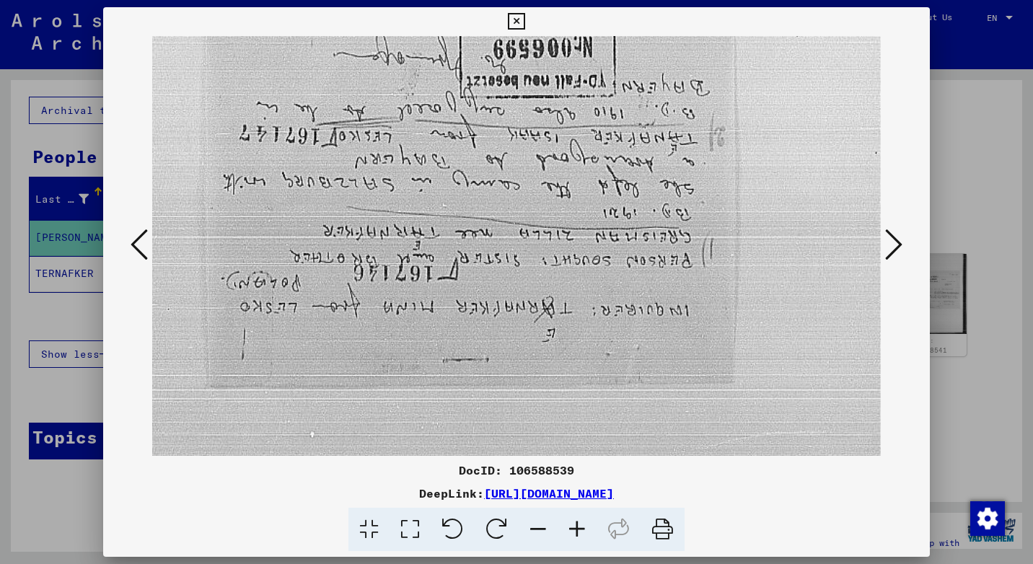
scroll to position [0, 0]
click at [500, 525] on icon at bounding box center [497, 530] width 44 height 44
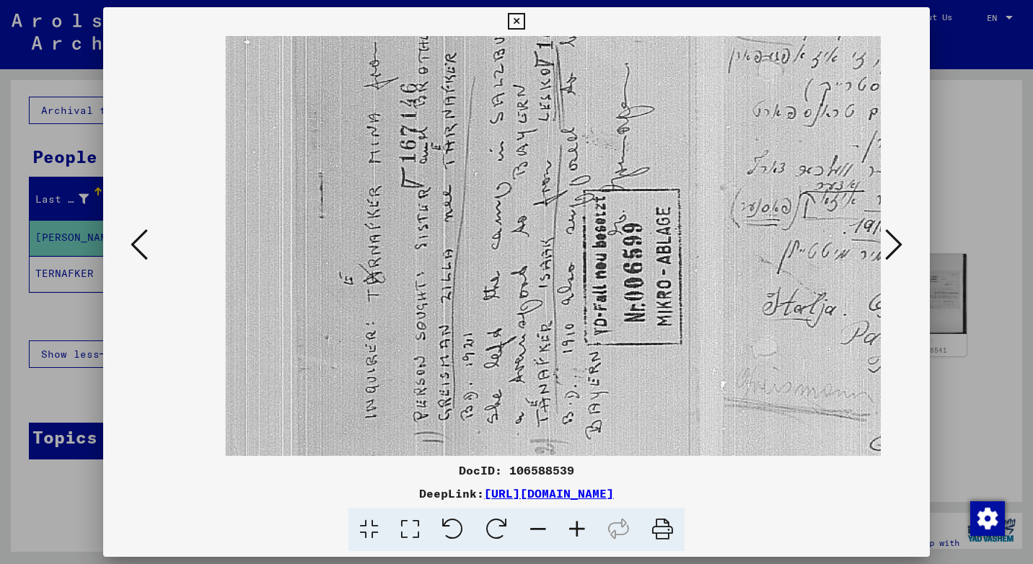
drag, startPoint x: 517, startPoint y: 452, endPoint x: 437, endPoint y: 467, distance: 82.2
click at [437, 467] on div "DocID: 106588539 DeepLink: [URL][DOMAIN_NAME]" at bounding box center [516, 279] width 827 height 545
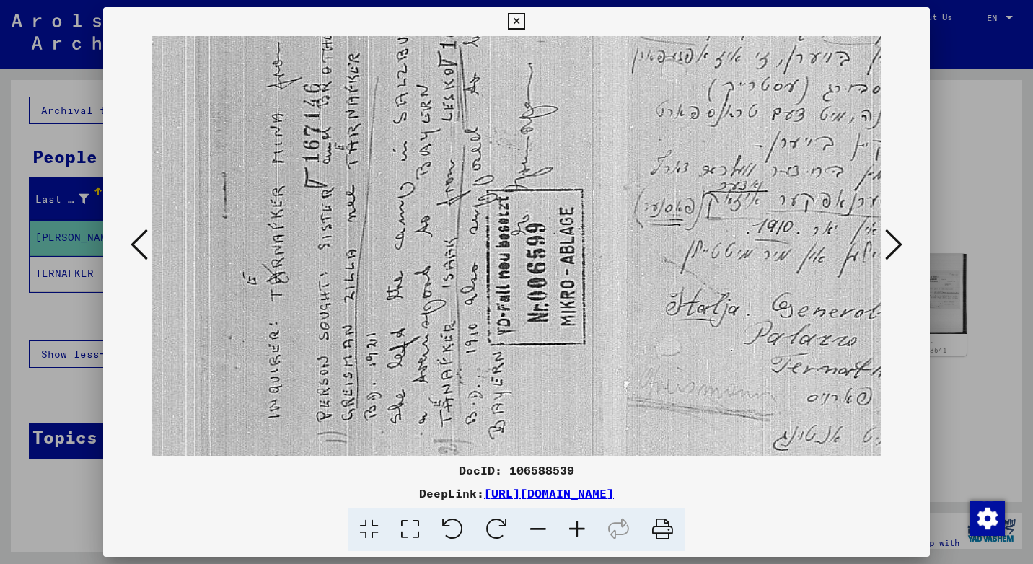
drag, startPoint x: 546, startPoint y: 407, endPoint x: 450, endPoint y: 427, distance: 98.8
click at [450, 427] on img at bounding box center [682, 197] width 1106 height 825
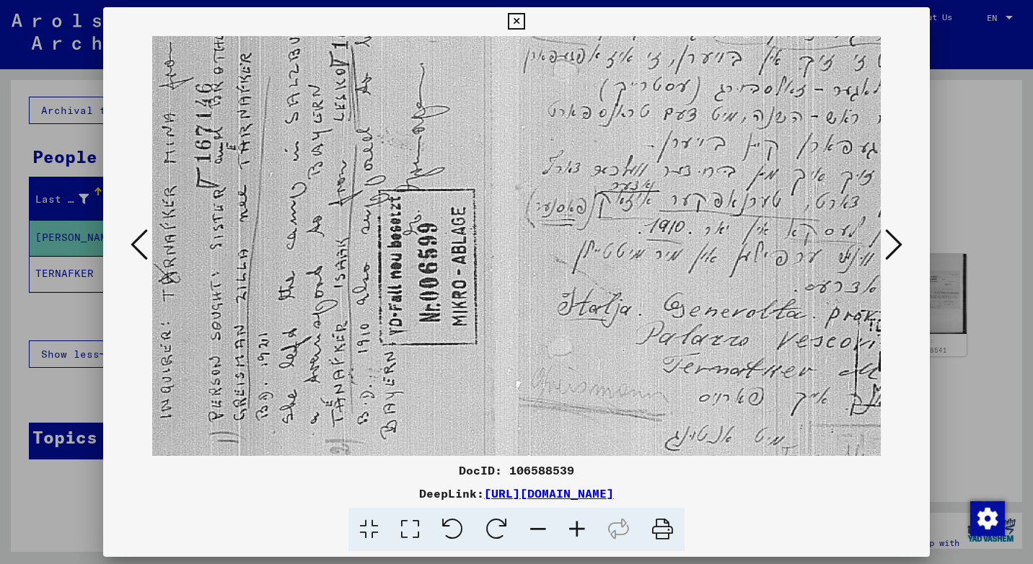
drag, startPoint x: 549, startPoint y: 393, endPoint x: 441, endPoint y: 411, distance: 109.7
click at [441, 411] on img at bounding box center [574, 197] width 1106 height 825
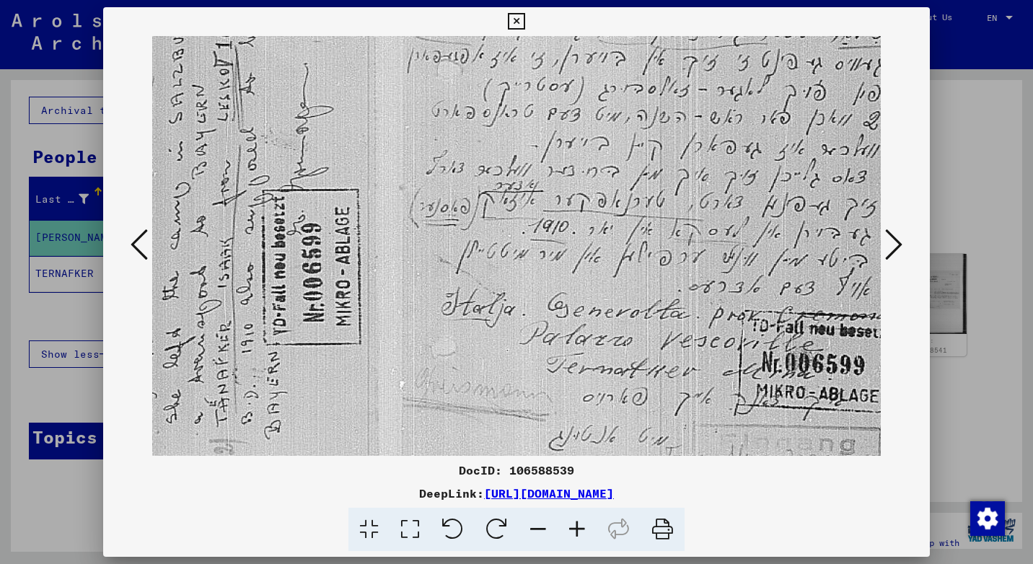
drag, startPoint x: 522, startPoint y: 390, endPoint x: 406, endPoint y: 407, distance: 117.5
click at [406, 407] on img at bounding box center [458, 197] width 1106 height 825
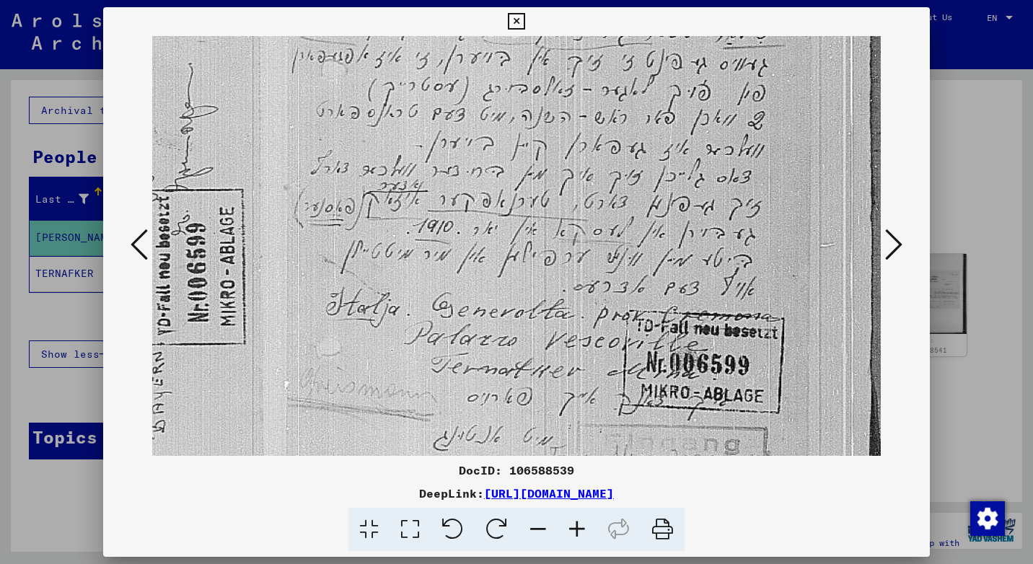
drag, startPoint x: 537, startPoint y: 364, endPoint x: 421, endPoint y: 401, distance: 121.0
click at [421, 401] on img at bounding box center [342, 197] width 1106 height 825
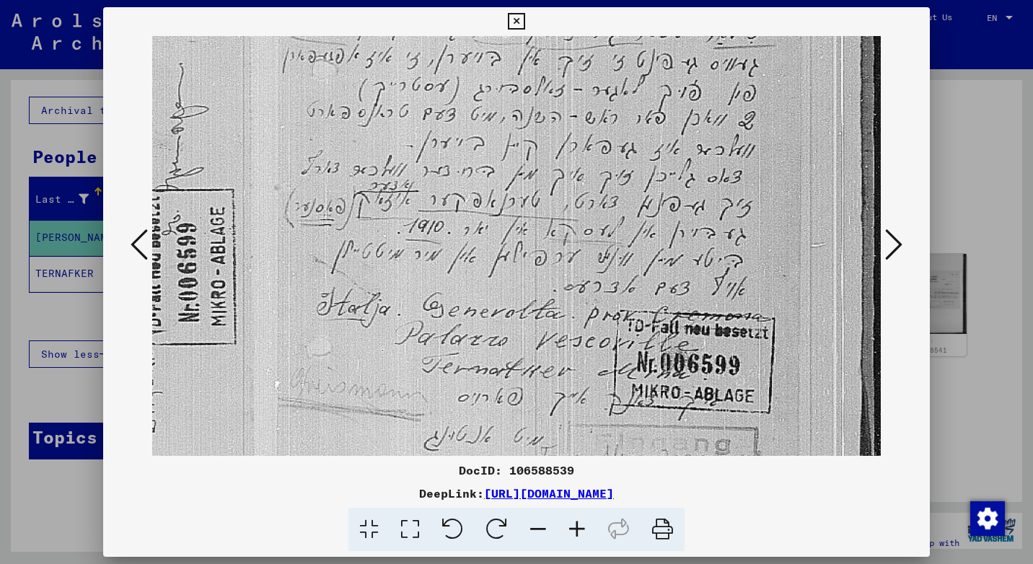
scroll to position [0, 531]
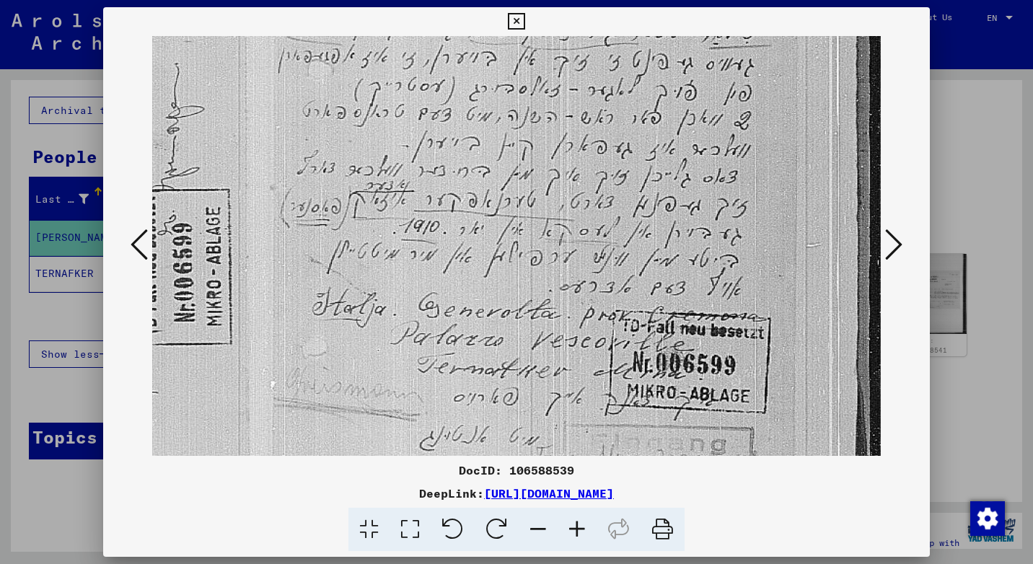
drag, startPoint x: 553, startPoint y: 320, endPoint x: 515, endPoint y: 438, distance: 123.5
click at [515, 438] on img at bounding box center [329, 197] width 1106 height 825
drag, startPoint x: 759, startPoint y: 250, endPoint x: 644, endPoint y: 312, distance: 130.4
click at [683, 409] on img at bounding box center [329, 197] width 1106 height 825
drag, startPoint x: 617, startPoint y: 201, endPoint x: 585, endPoint y: 288, distance: 92.9
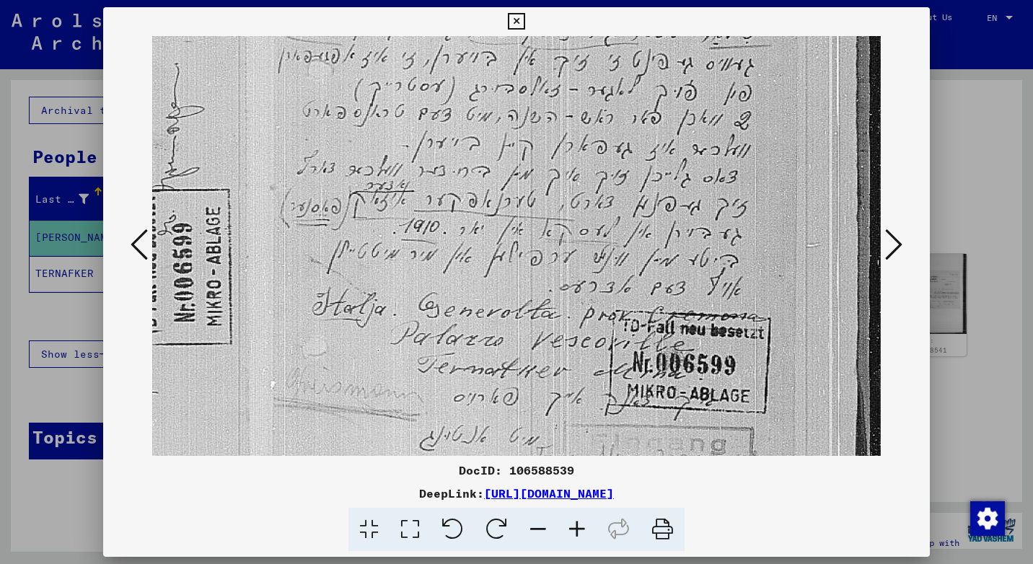
click at [585, 288] on img at bounding box center [329, 197] width 1106 height 825
click at [582, 297] on img at bounding box center [329, 197] width 1106 height 825
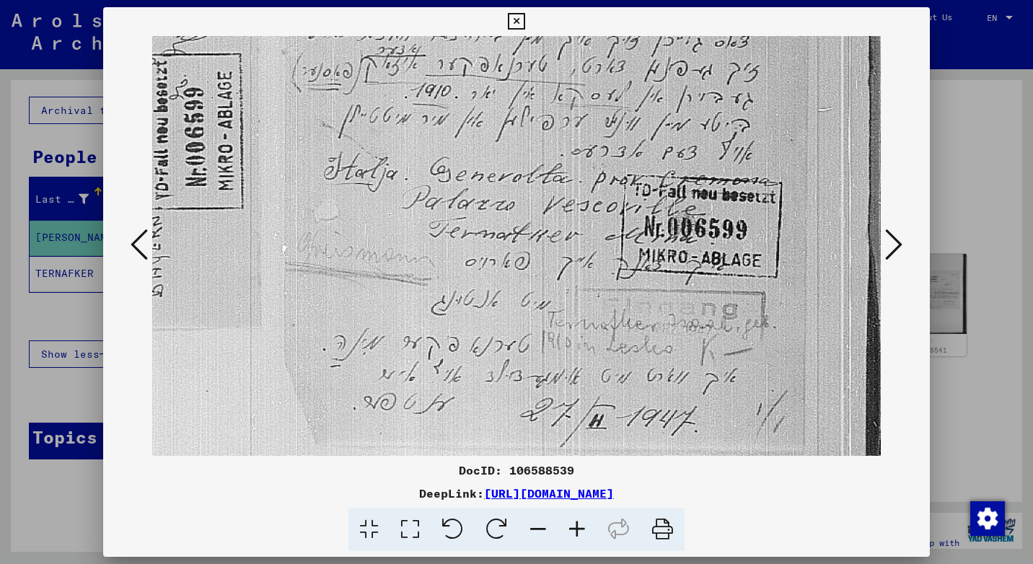
scroll to position [136, 520]
drag, startPoint x: 574, startPoint y: 314, endPoint x: 585, endPoint y: 178, distance: 136.1
click at [585, 178] on img at bounding box center [340, 61] width 1106 height 825
click at [889, 258] on icon at bounding box center [893, 244] width 17 height 35
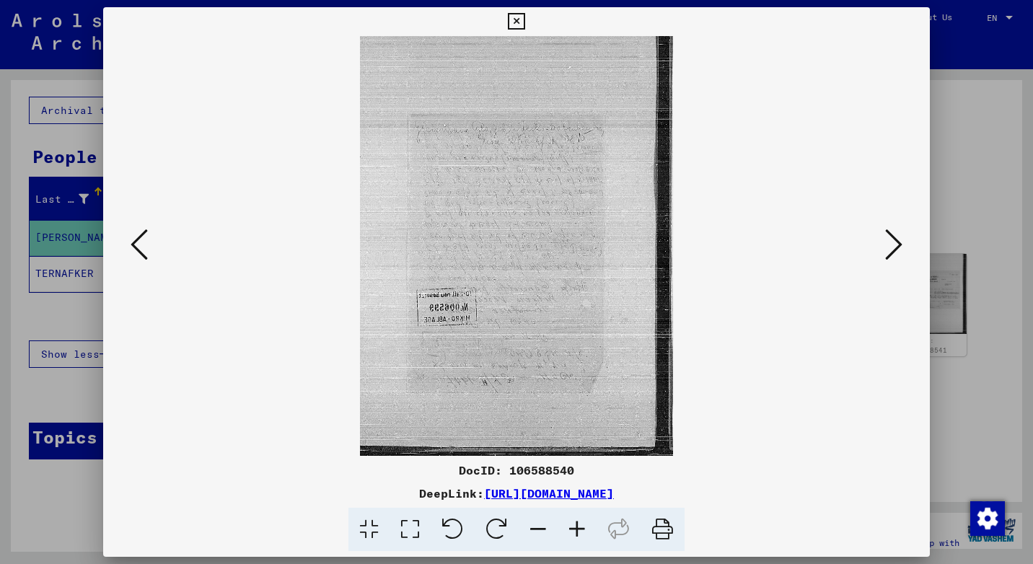
click at [889, 258] on icon at bounding box center [893, 244] width 17 height 35
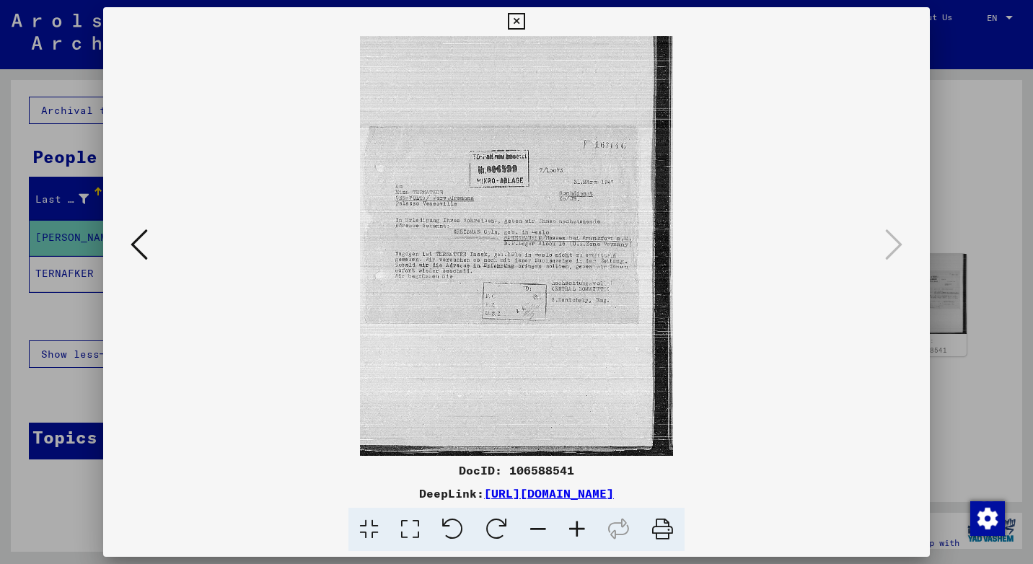
click at [568, 524] on icon at bounding box center [577, 530] width 39 height 44
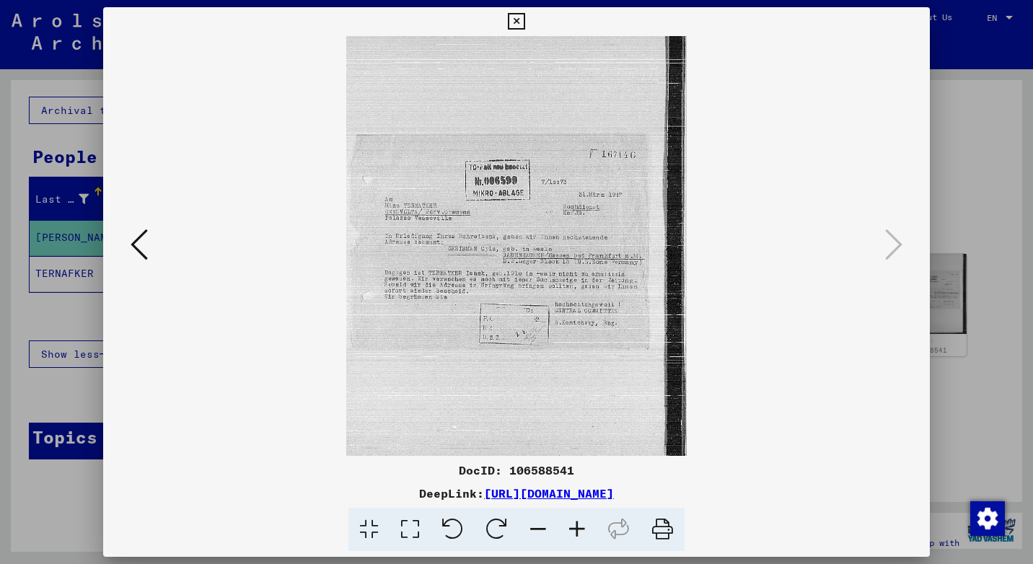
click at [568, 524] on icon at bounding box center [577, 530] width 39 height 44
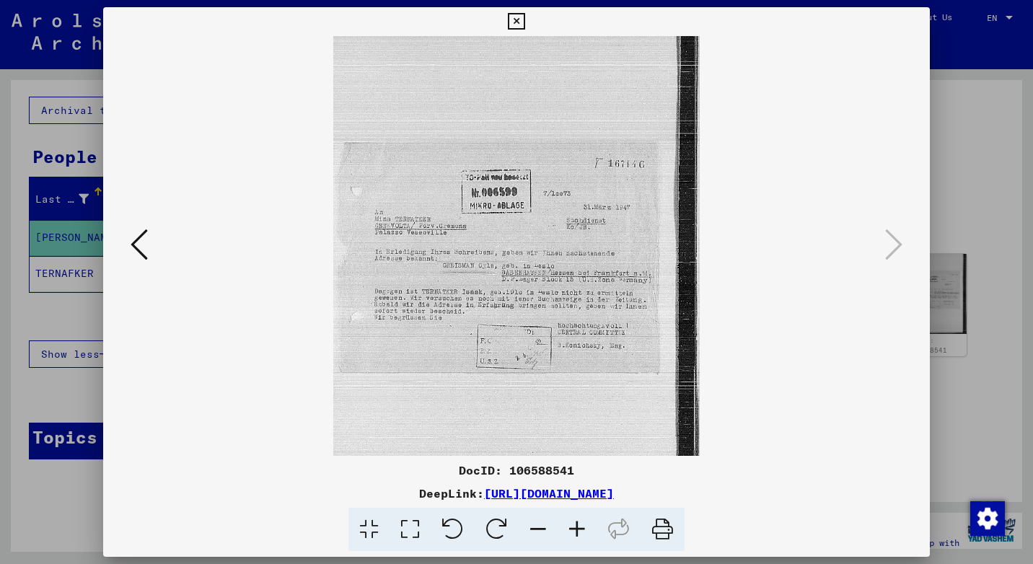
click at [568, 524] on icon at bounding box center [577, 530] width 39 height 44
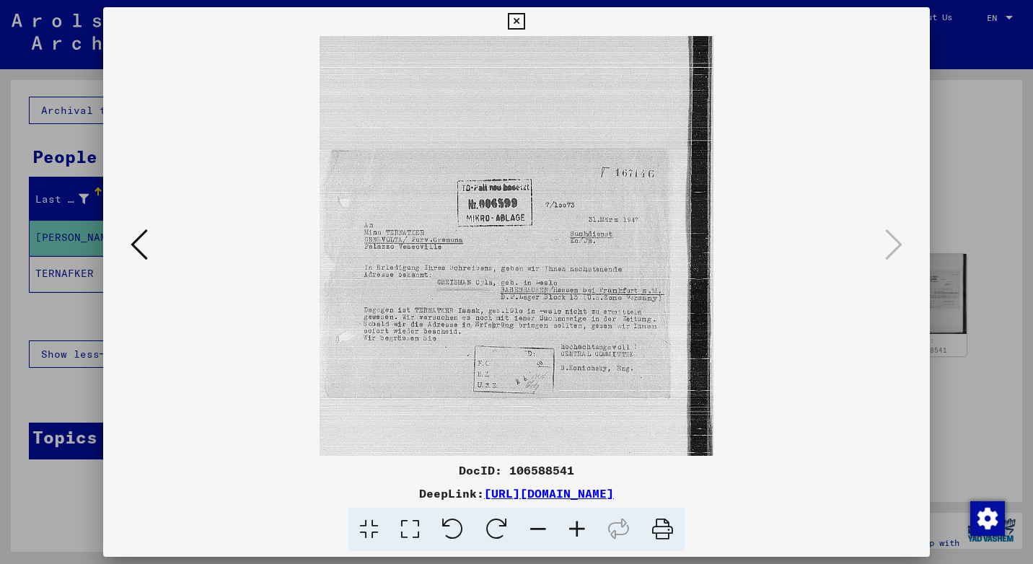
click at [568, 524] on icon at bounding box center [577, 530] width 39 height 44
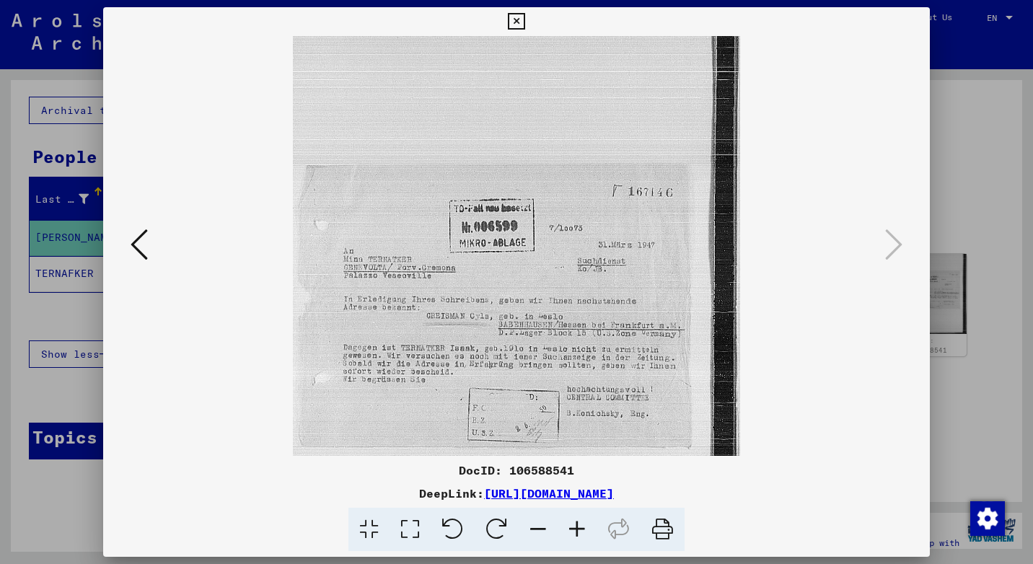
click at [568, 524] on icon at bounding box center [577, 530] width 39 height 44
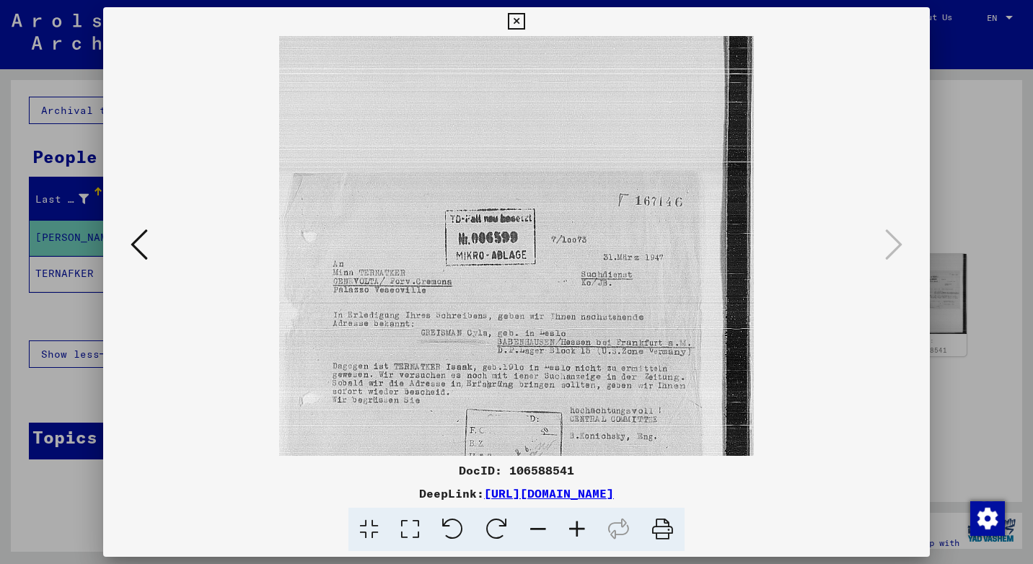
click at [568, 524] on icon at bounding box center [577, 530] width 39 height 44
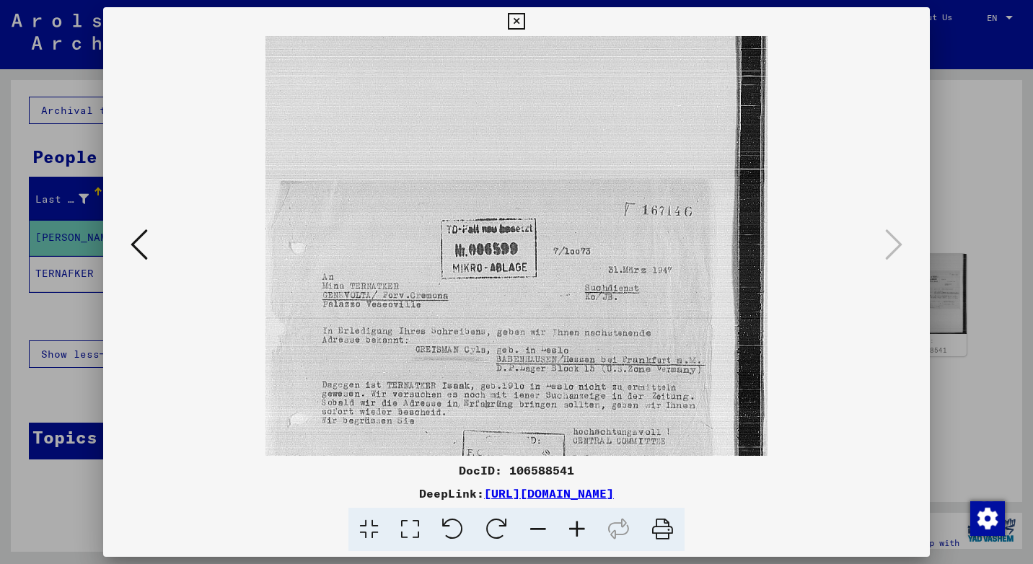
click at [569, 525] on icon at bounding box center [577, 530] width 39 height 44
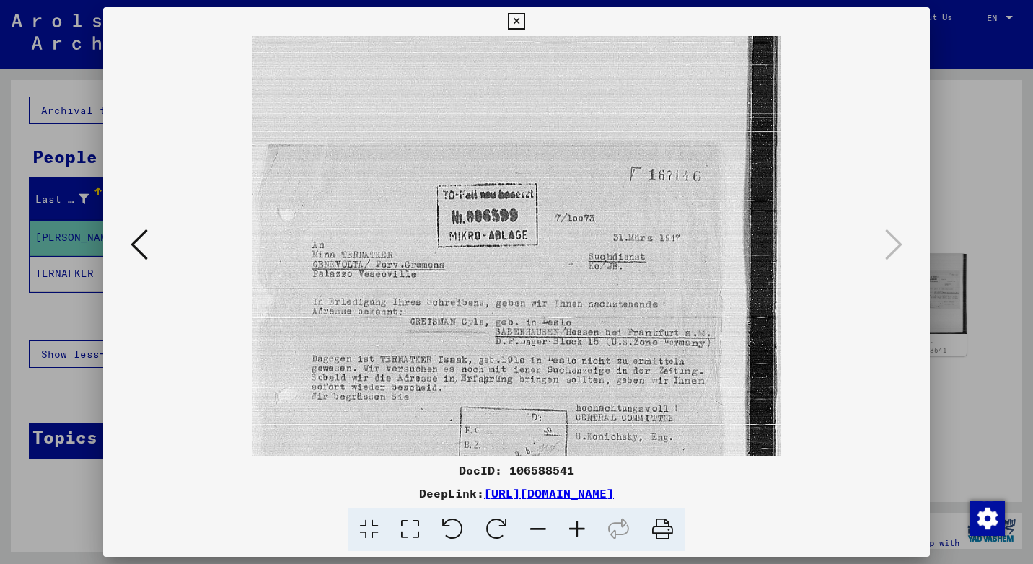
drag, startPoint x: 540, startPoint y: 443, endPoint x: 541, endPoint y: 403, distance: 39.7
click at [541, 403] on img at bounding box center [517, 345] width 529 height 709
click at [520, 19] on icon at bounding box center [516, 21] width 17 height 17
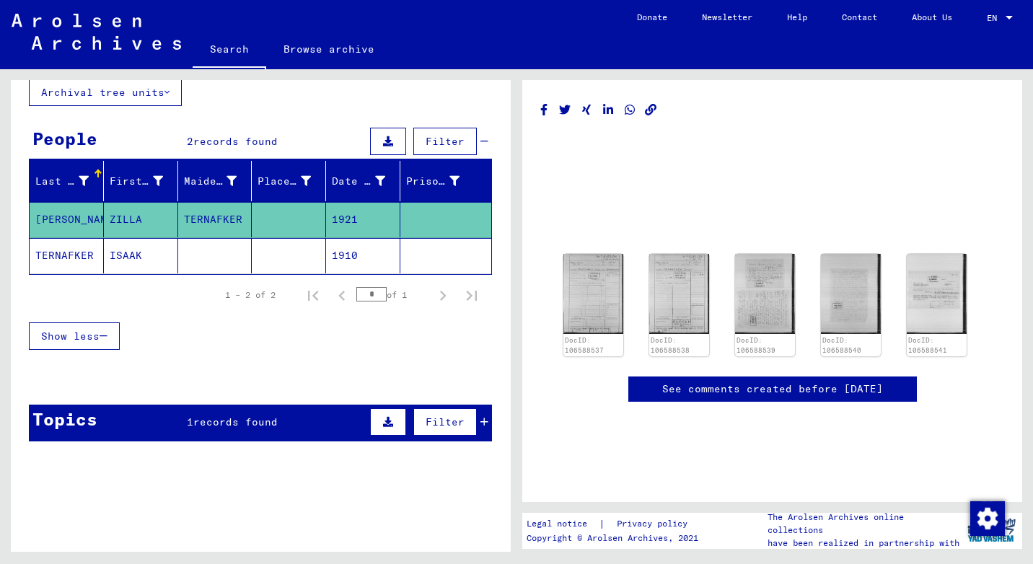
scroll to position [104, 0]
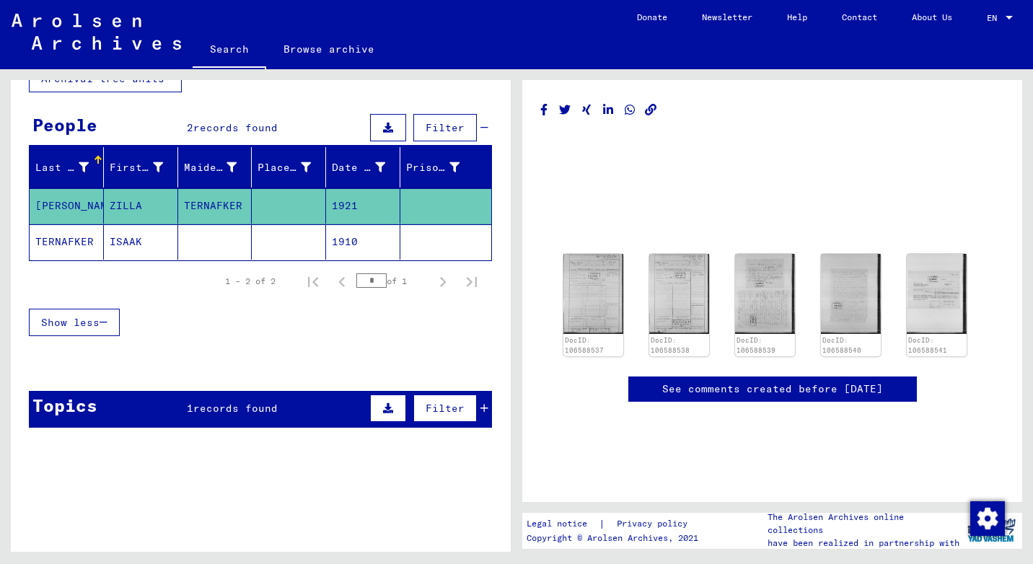
click at [481, 409] on icon at bounding box center [485, 408] width 8 height 10
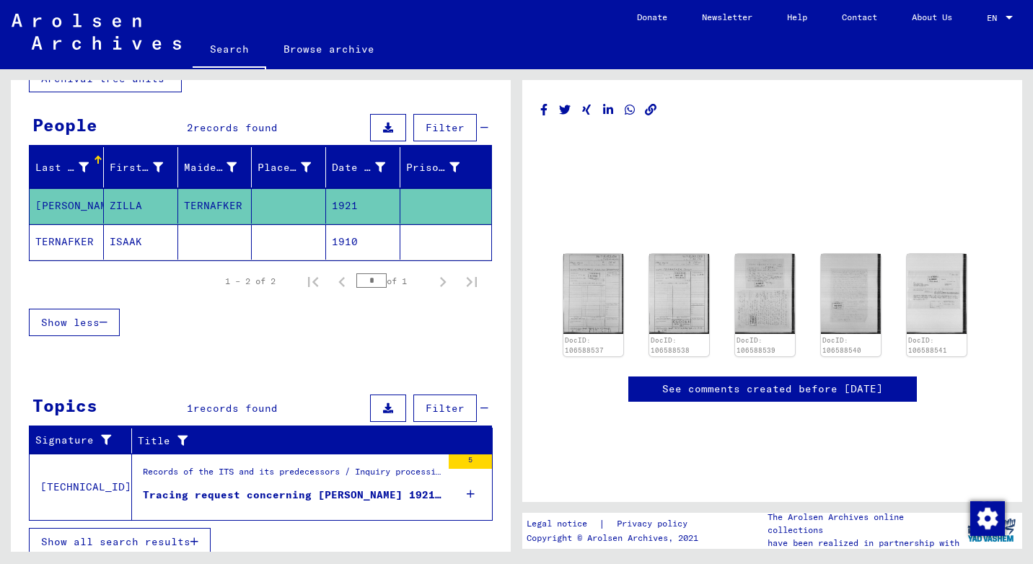
scroll to position [115, 0]
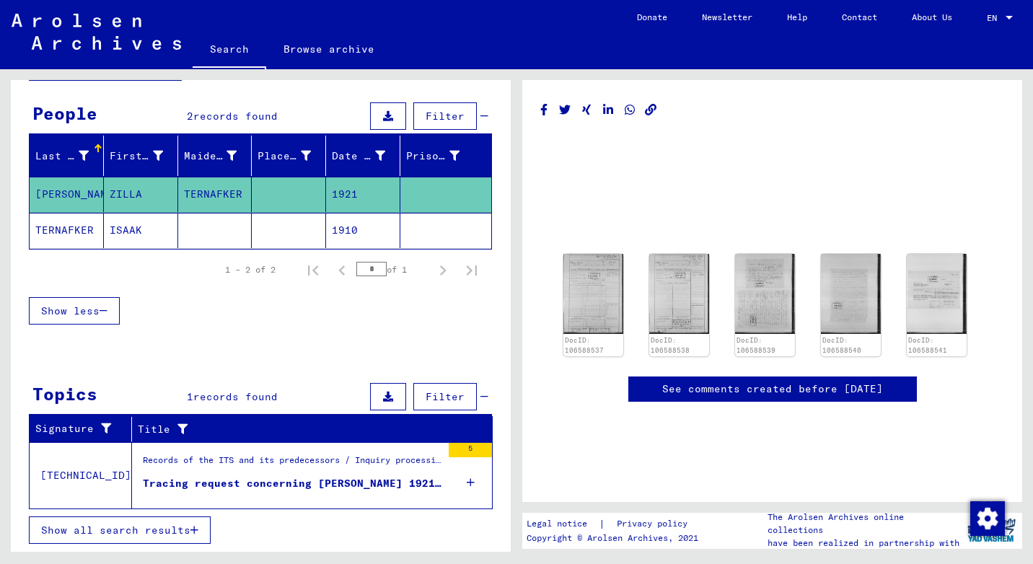
click at [276, 481] on div "Tracing request concerning [PERSON_NAME] 1921-00-00" at bounding box center [292, 483] width 299 height 15
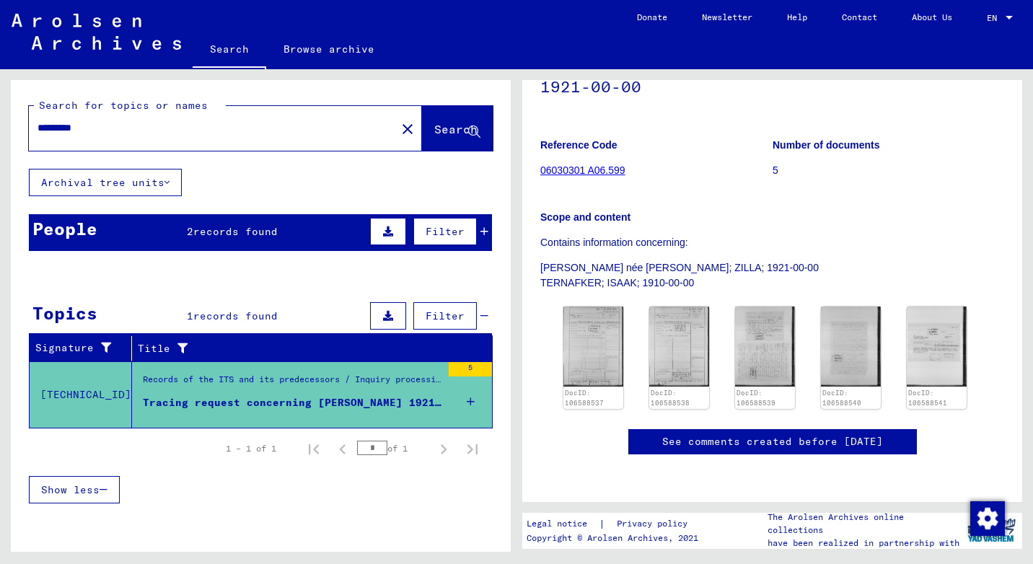
scroll to position [144, 0]
click at [608, 343] on img at bounding box center [593, 347] width 63 height 84
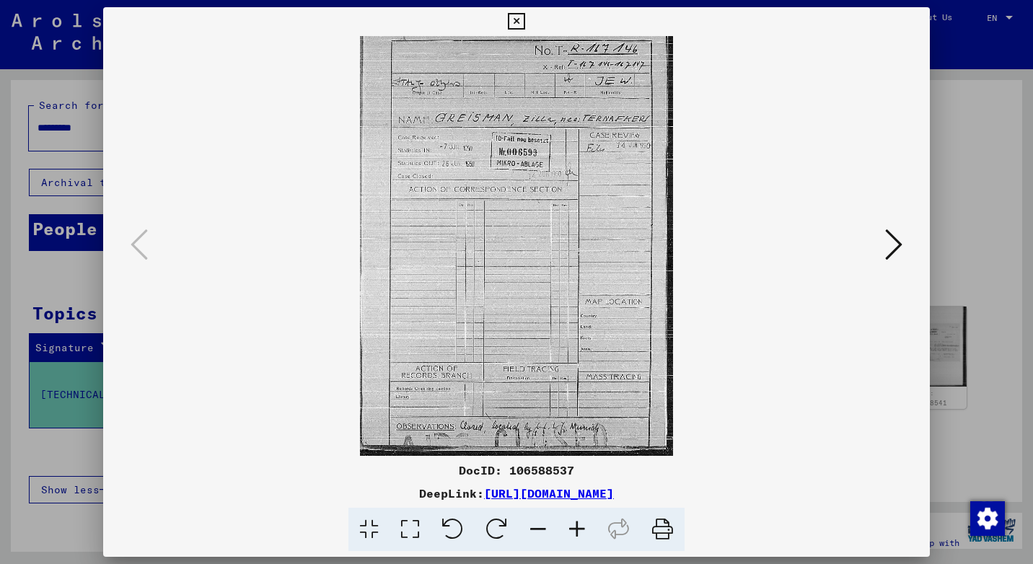
click at [897, 250] on icon at bounding box center [893, 244] width 17 height 35
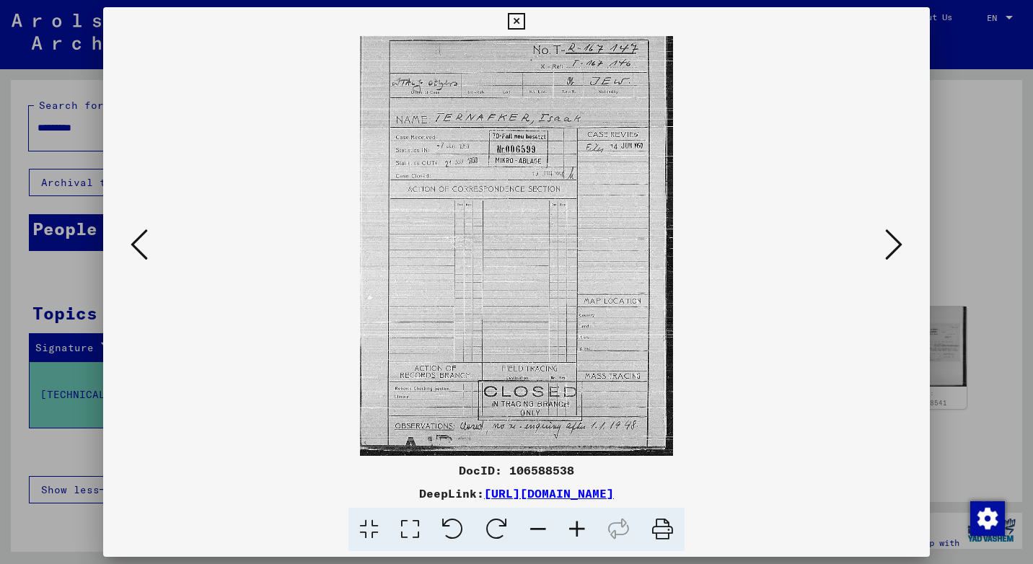
click at [517, 28] on icon at bounding box center [516, 21] width 17 height 17
